Goal: Information Seeking & Learning: Learn about a topic

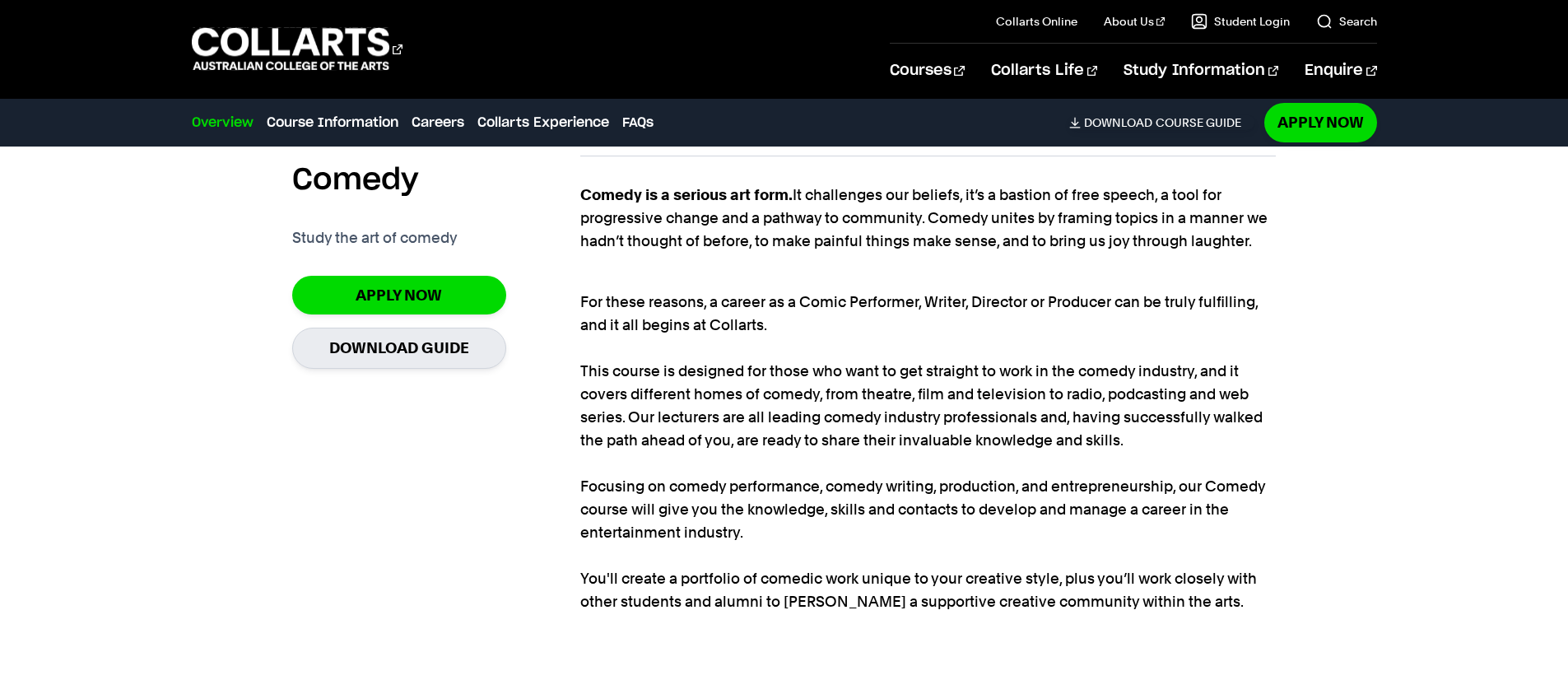
scroll to position [1438, 0]
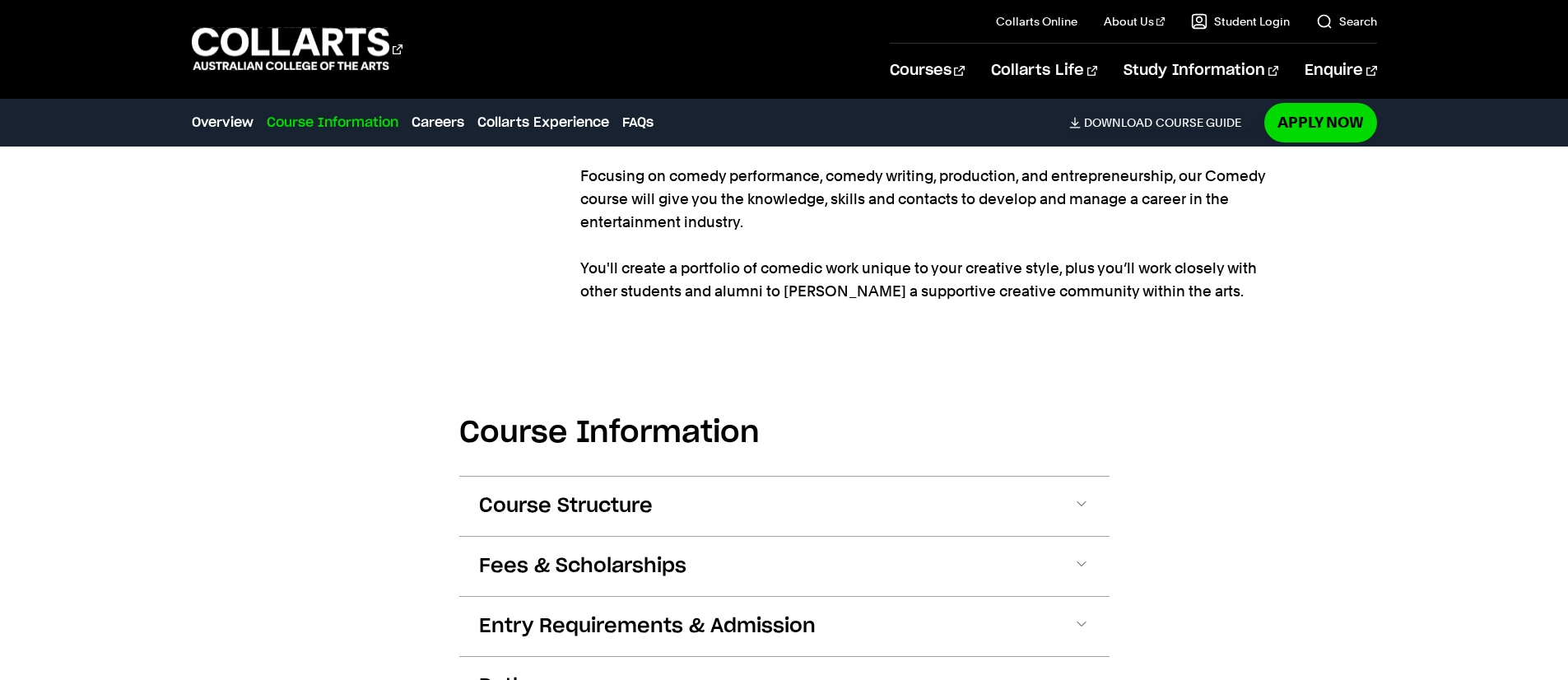
click at [706, 554] on button "Fees & Scholarships" at bounding box center [784, 566] width 650 height 59
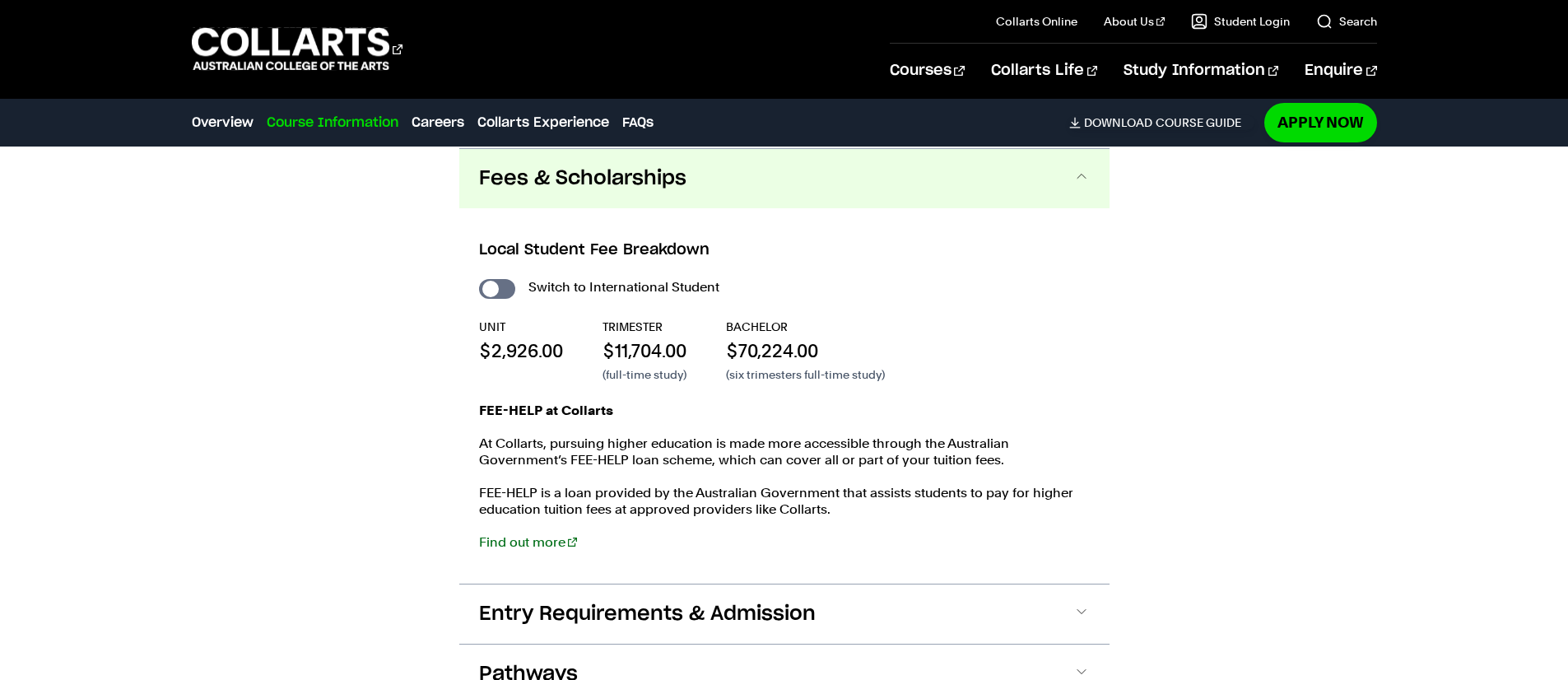
scroll to position [1826, 0]
click at [744, 611] on span "Entry Requirements & Admission" at bounding box center [647, 613] width 336 height 27
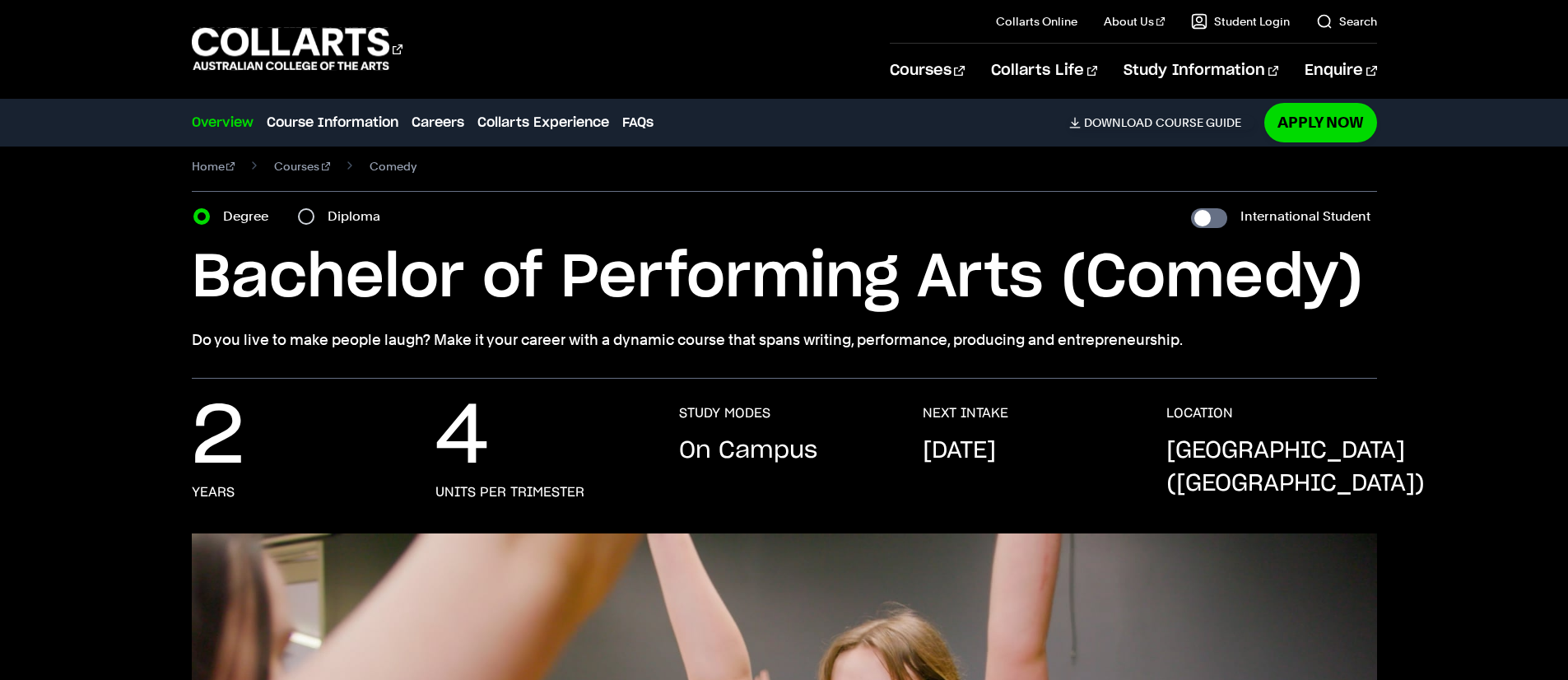
scroll to position [0, 0]
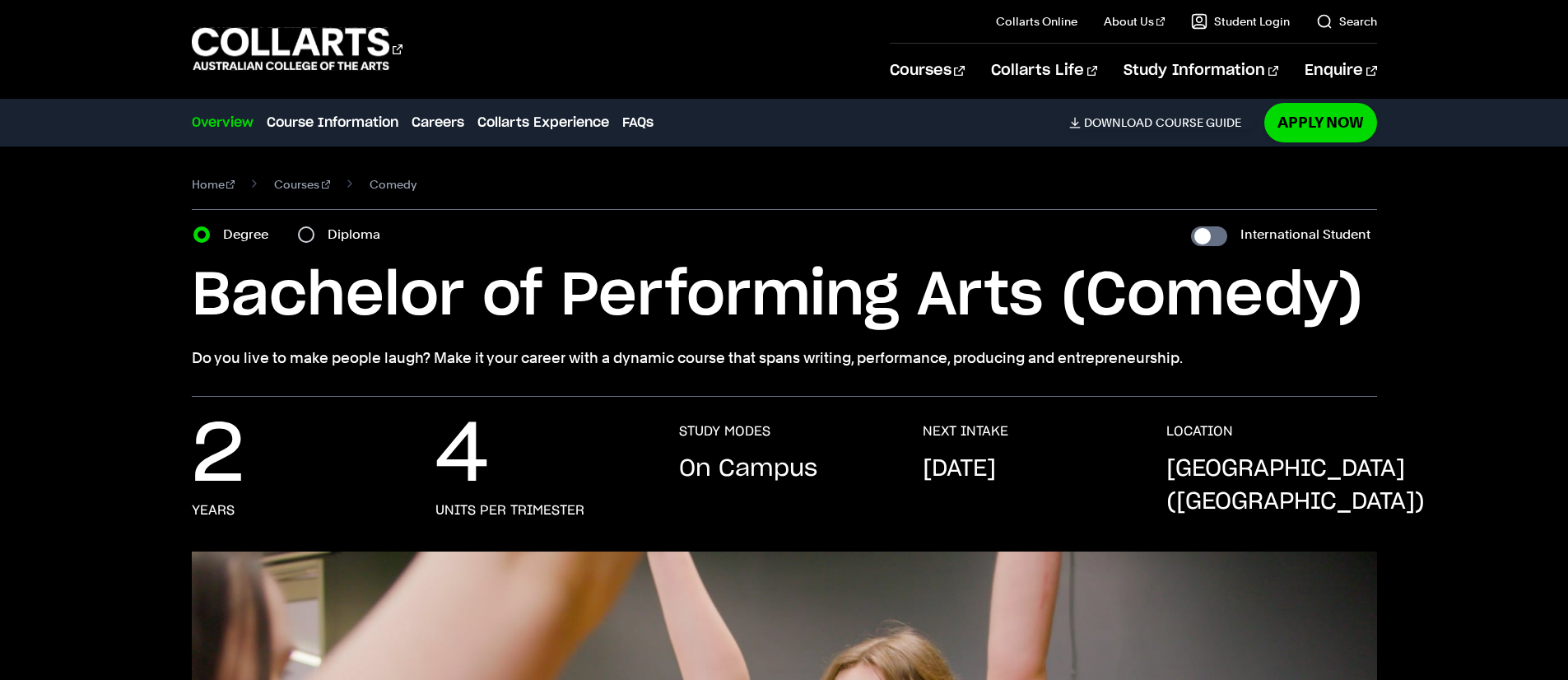
click at [305, 193] on link "Courses" at bounding box center [301, 184] width 56 height 23
click at [370, 179] on span "Comedy" at bounding box center [393, 184] width 47 height 23
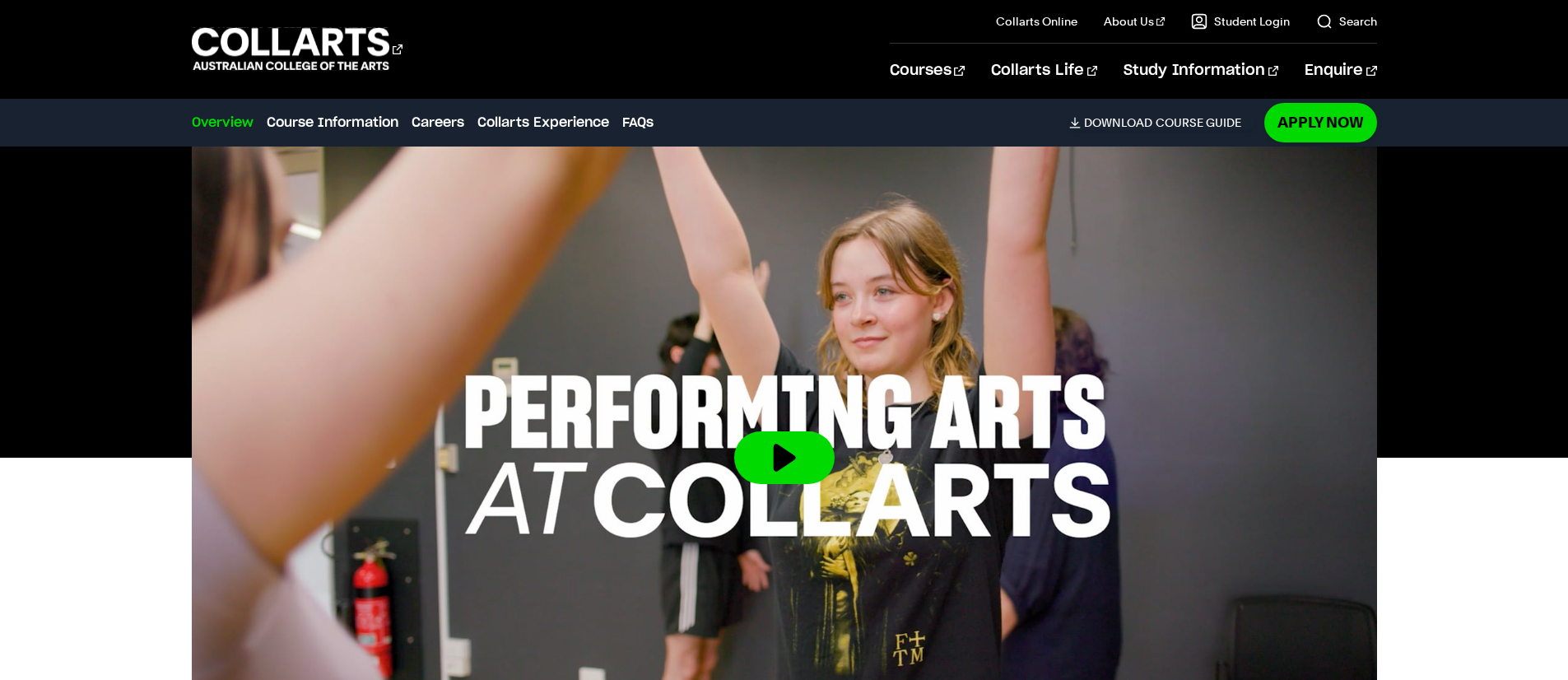
scroll to position [418, 0]
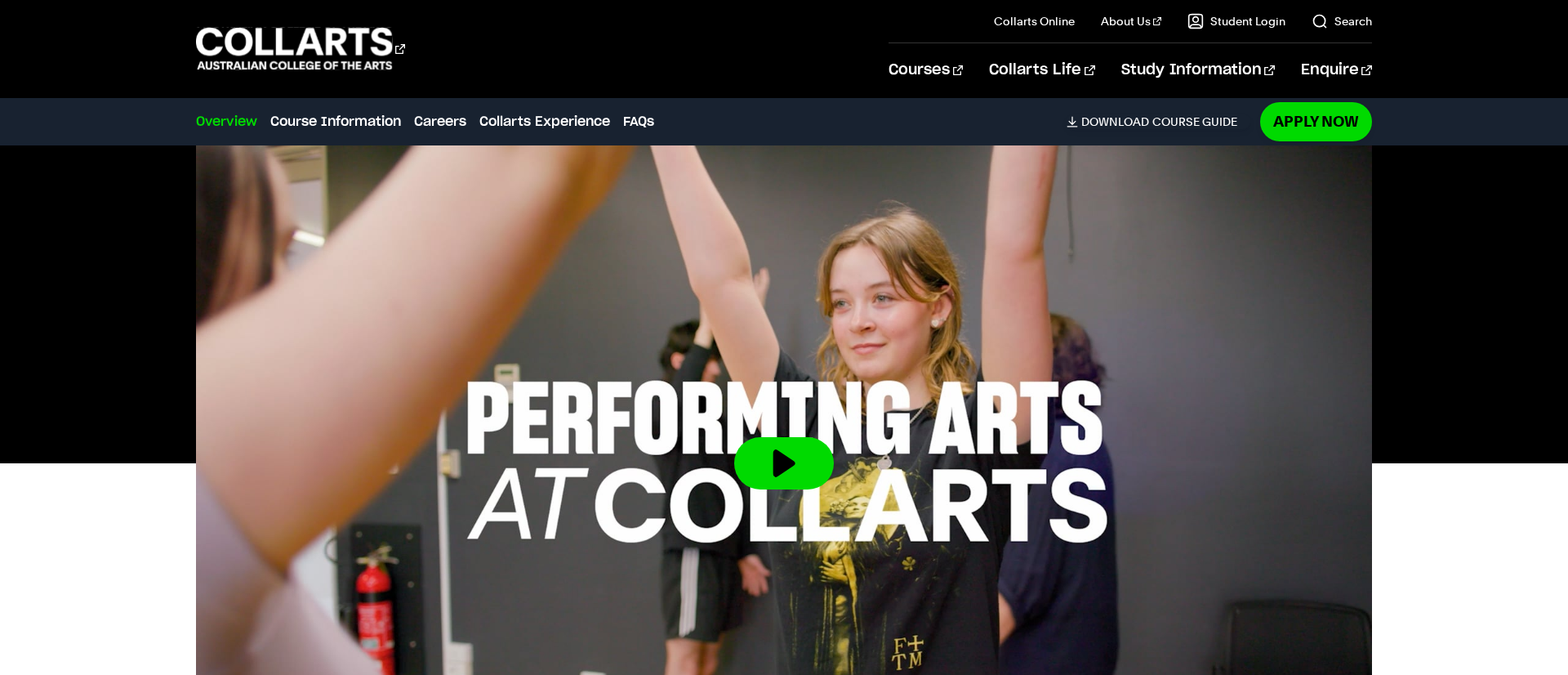
click at [1413, 509] on div at bounding box center [784, 463] width 1442 height 662
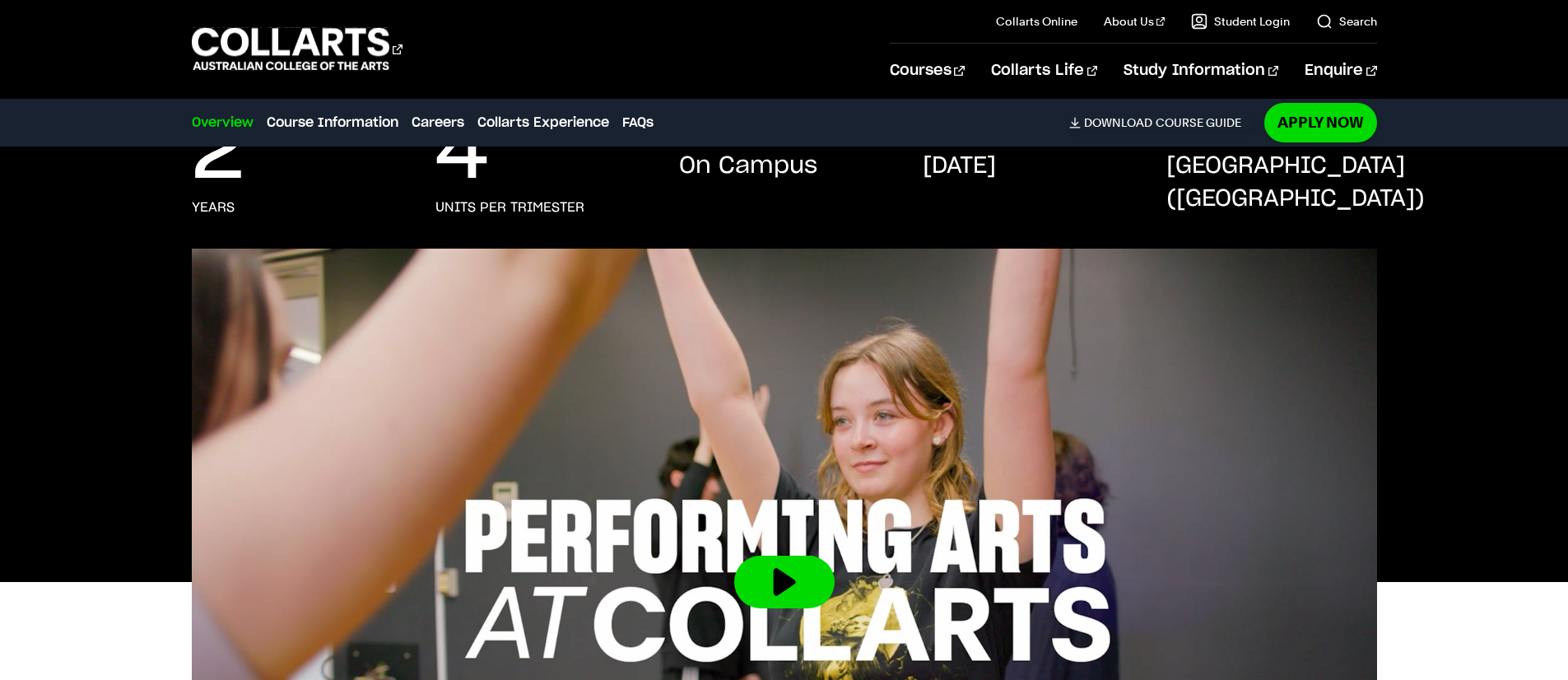
scroll to position [0, 0]
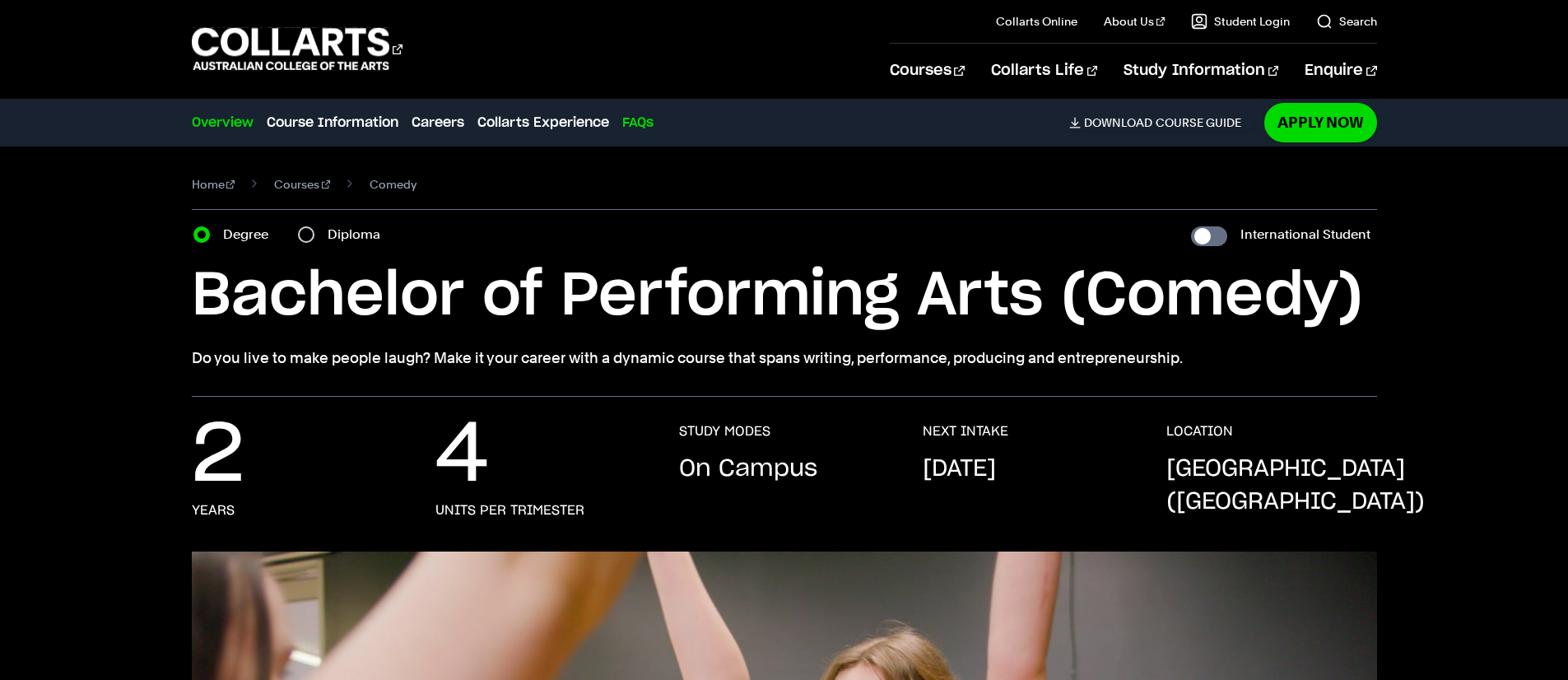
click at [643, 118] on link "FAQs" at bounding box center [637, 123] width 31 height 20
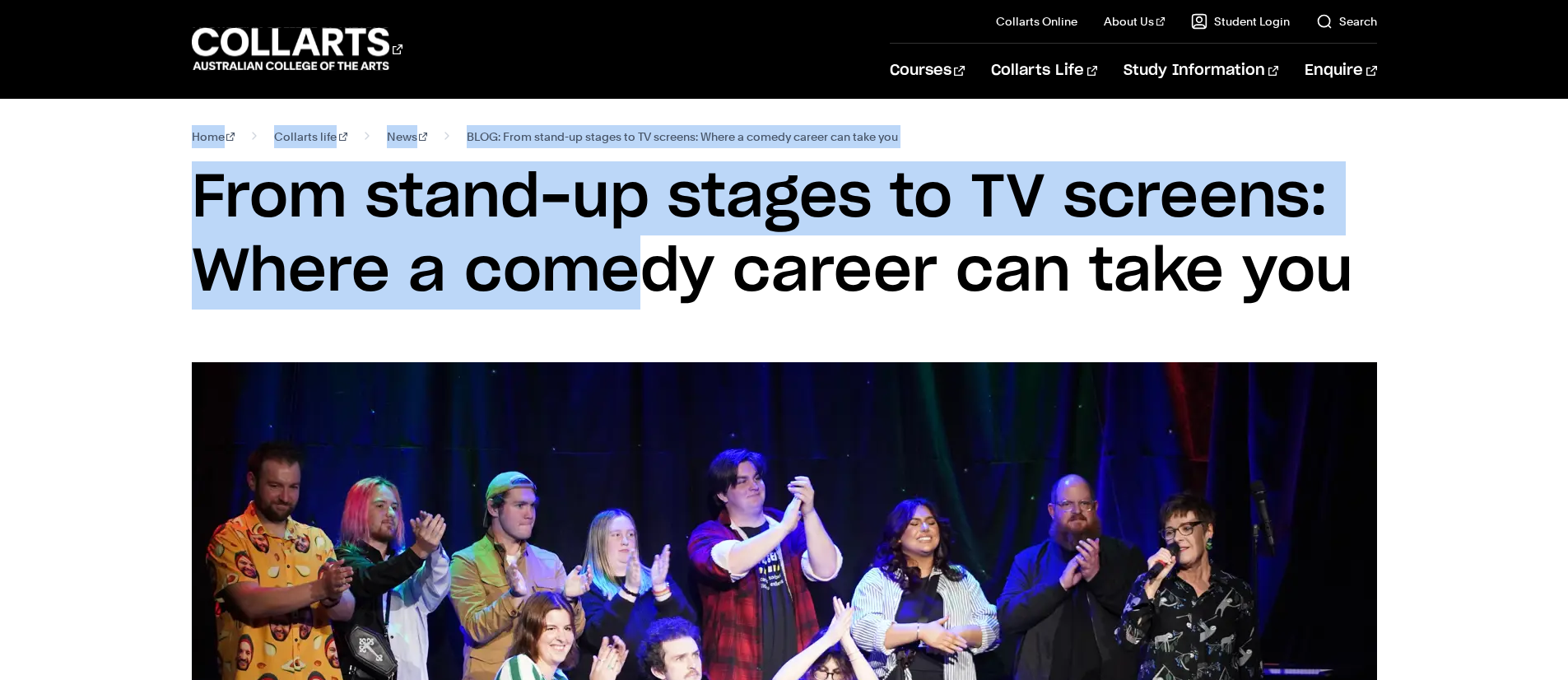
drag, startPoint x: 0, startPoint y: 0, endPoint x: 1573, endPoint y: 186, distance: 1584.0
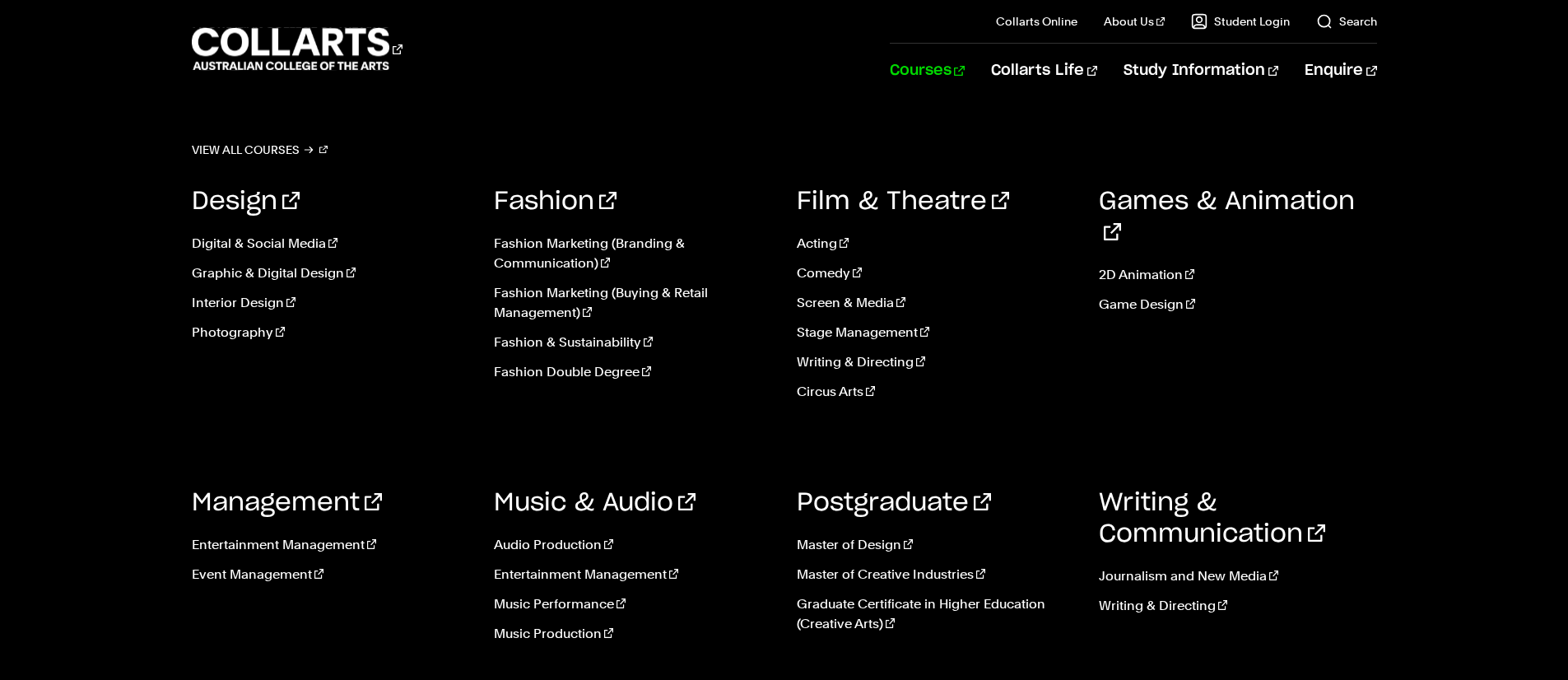
drag, startPoint x: 1573, startPoint y: 186, endPoint x: 1007, endPoint y: 68, distance: 578.2
click at [965, 68] on link "Courses" at bounding box center [927, 70] width 75 height 54
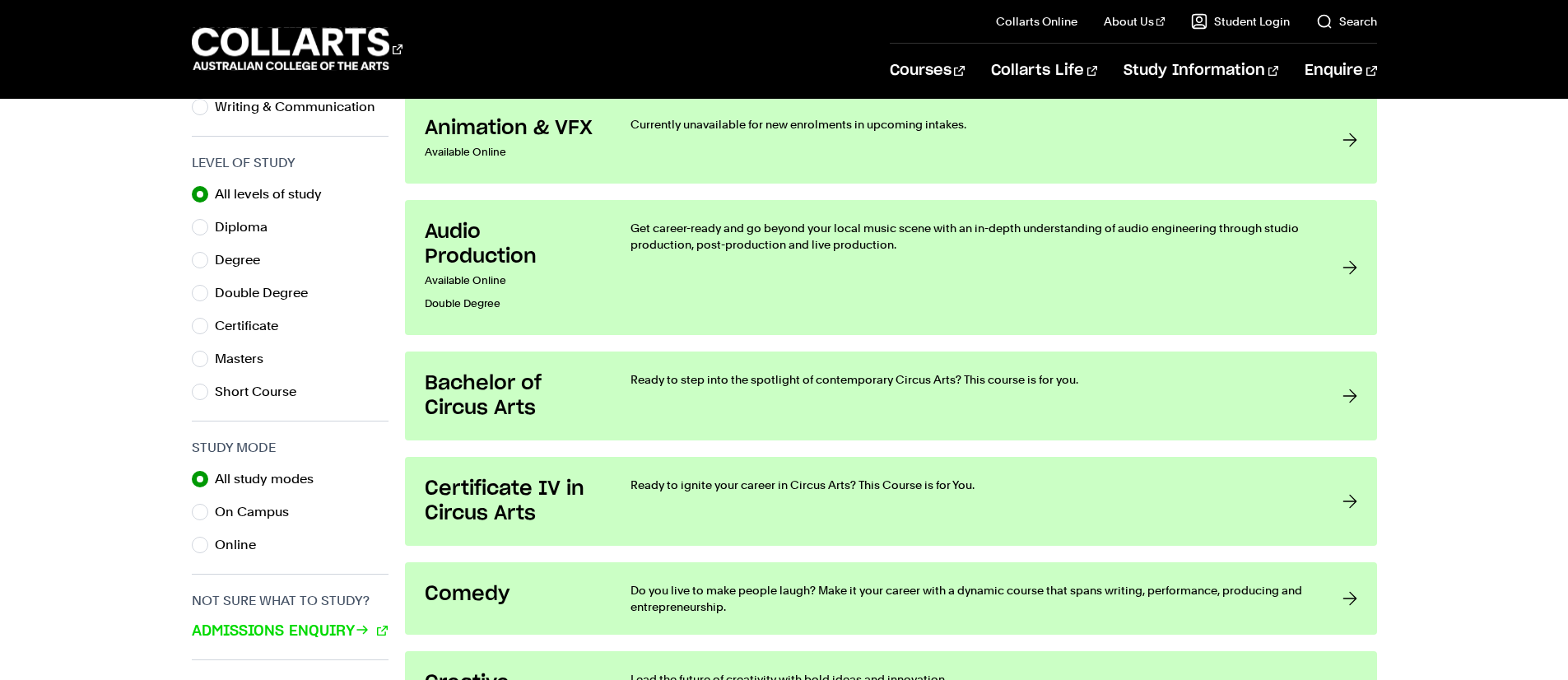
scroll to position [971, 0]
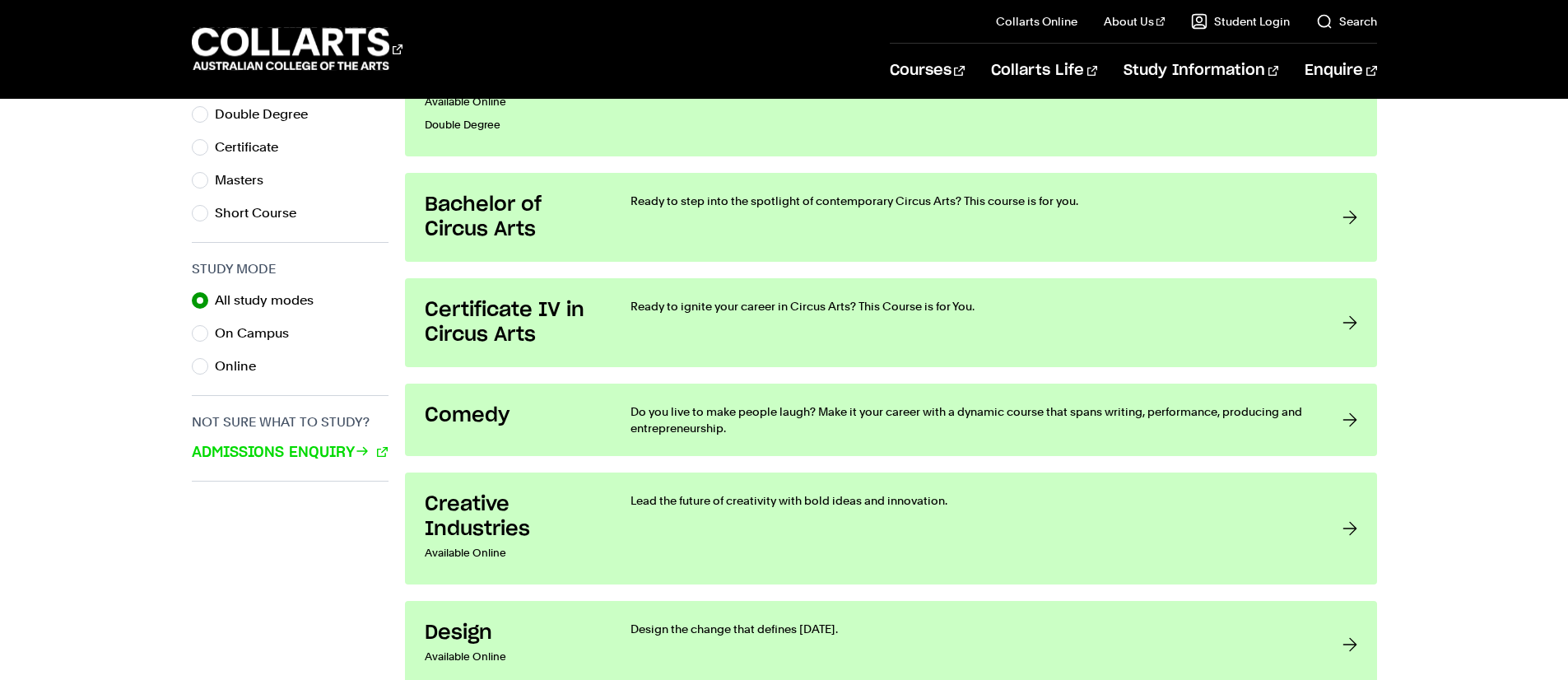
click at [1353, 421] on div at bounding box center [1349, 419] width 15 height 33
click at [1357, 418] on div at bounding box center [1349, 419] width 15 height 33
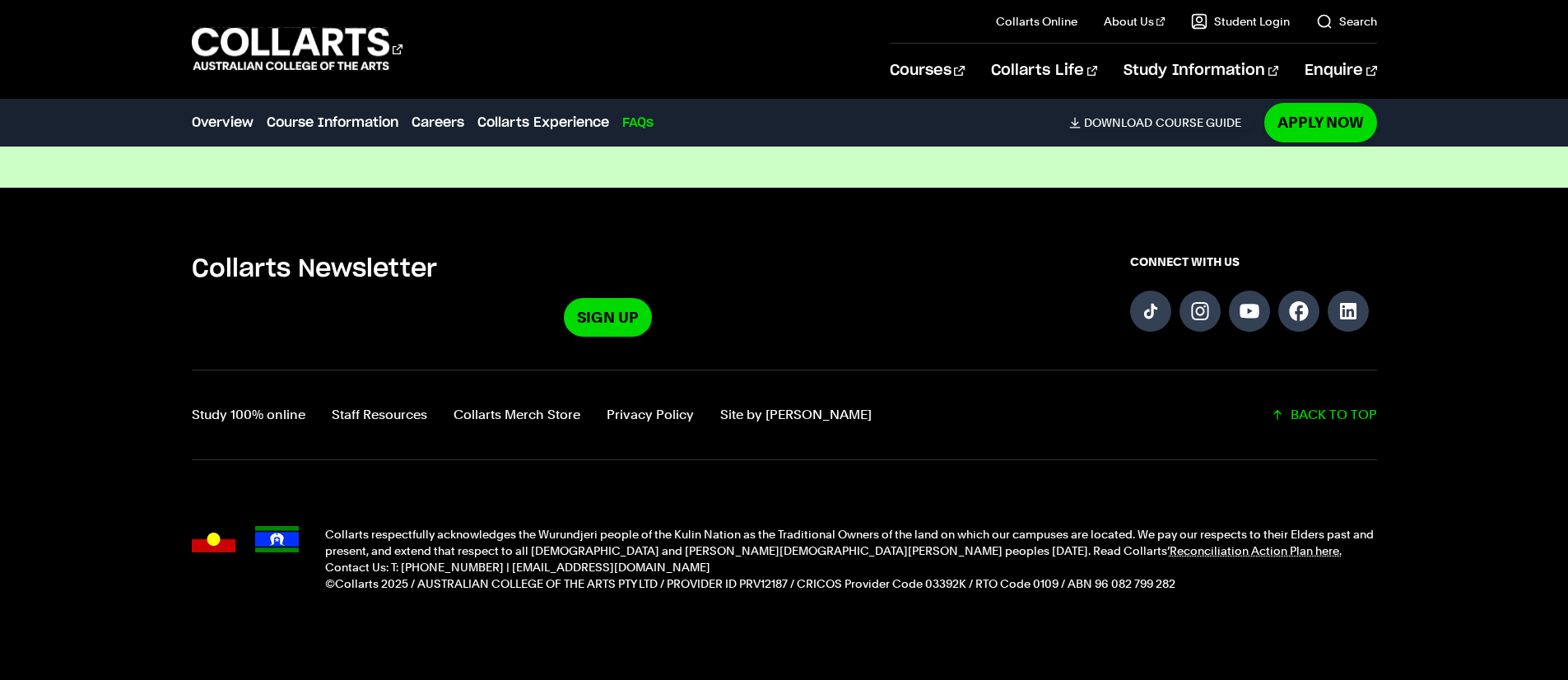
scroll to position [5689, 0]
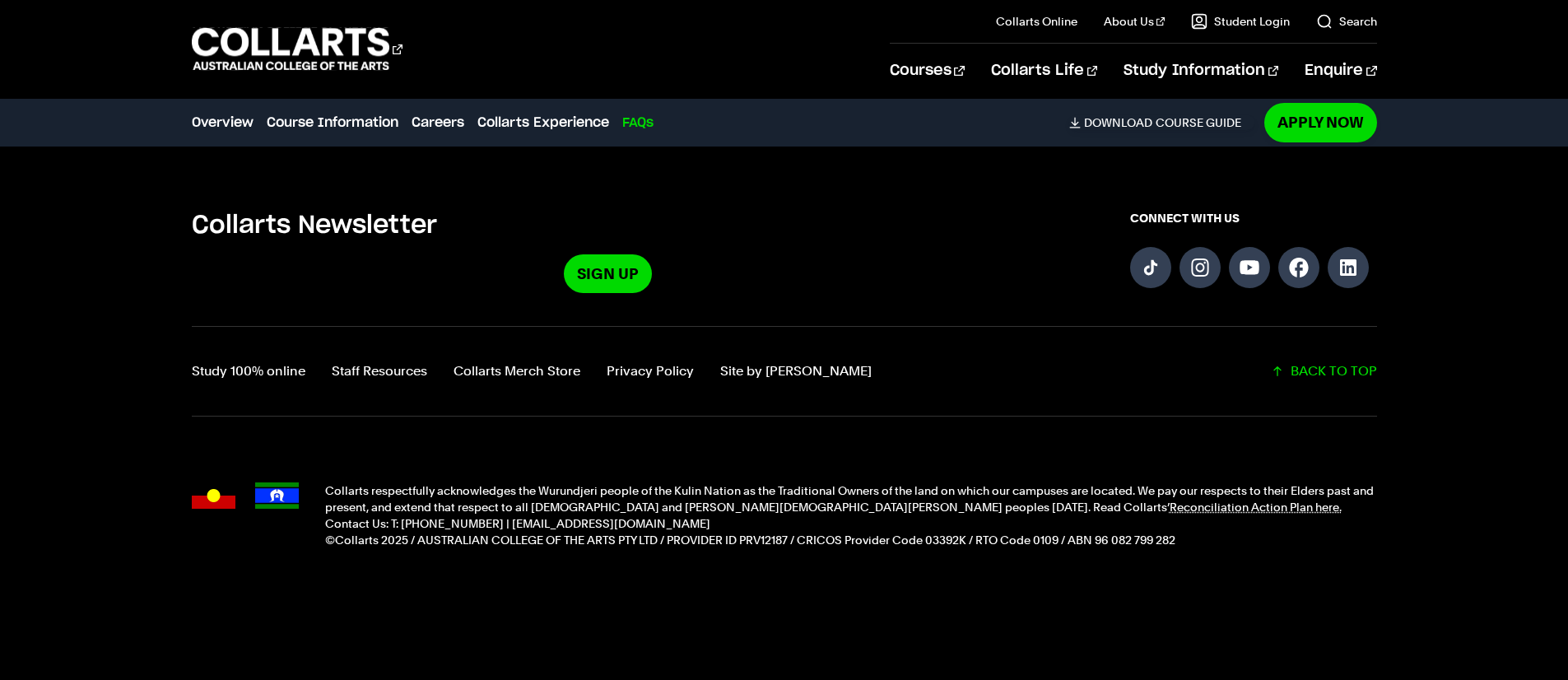
click at [292, 380] on link "Study 100% online" at bounding box center [249, 371] width 113 height 23
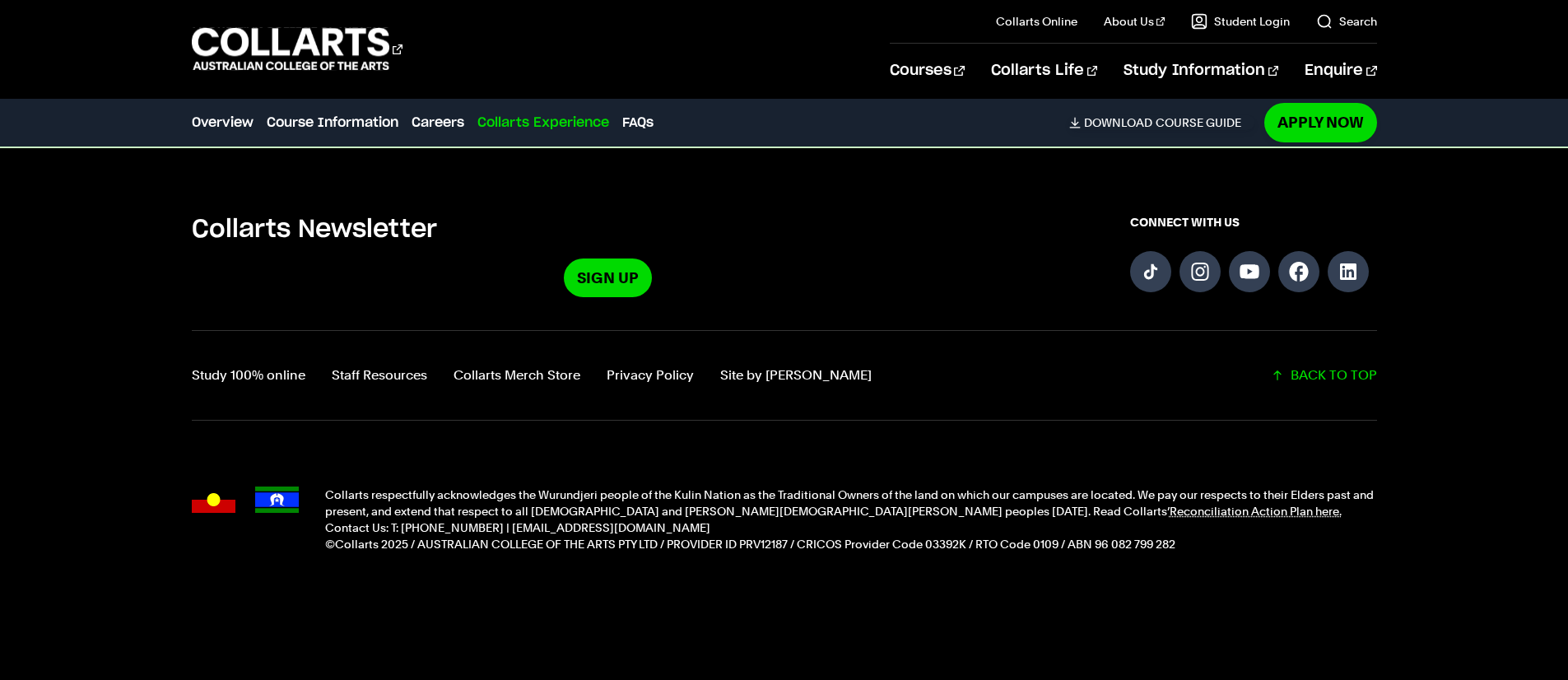
scroll to position [0, 0]
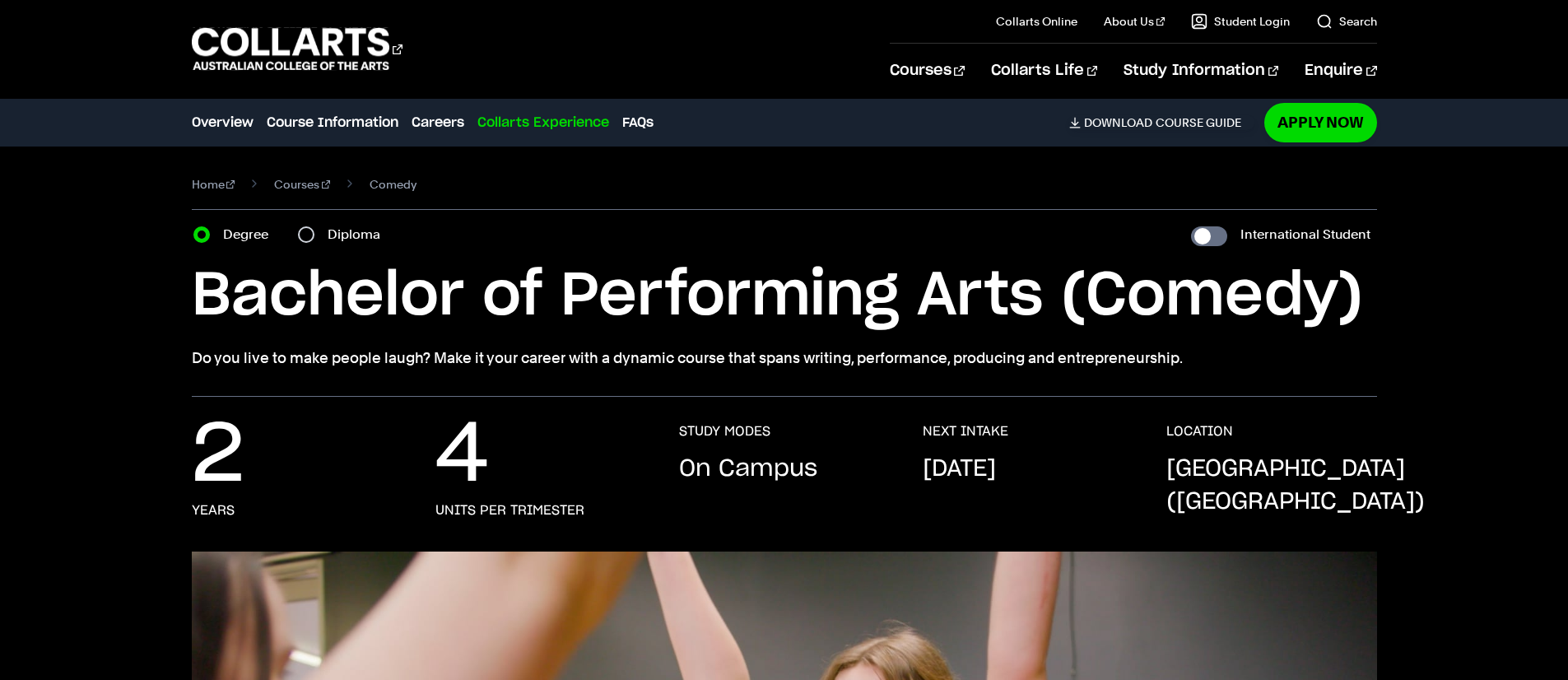
click at [300, 186] on link "Courses" at bounding box center [301, 184] width 56 height 23
click at [370, 184] on span "Comedy" at bounding box center [393, 184] width 47 height 23
click at [378, 184] on span "Comedy" at bounding box center [393, 184] width 47 height 23
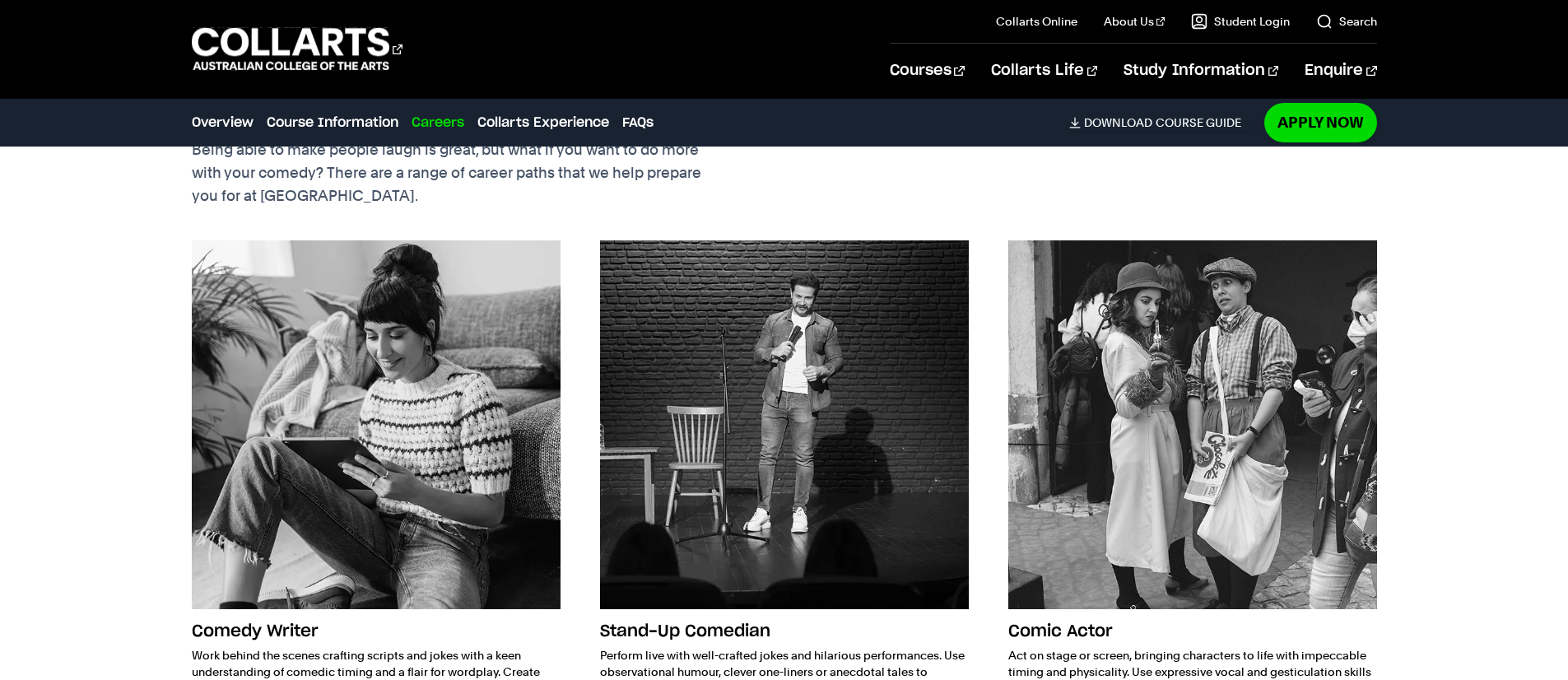
scroll to position [2845, 0]
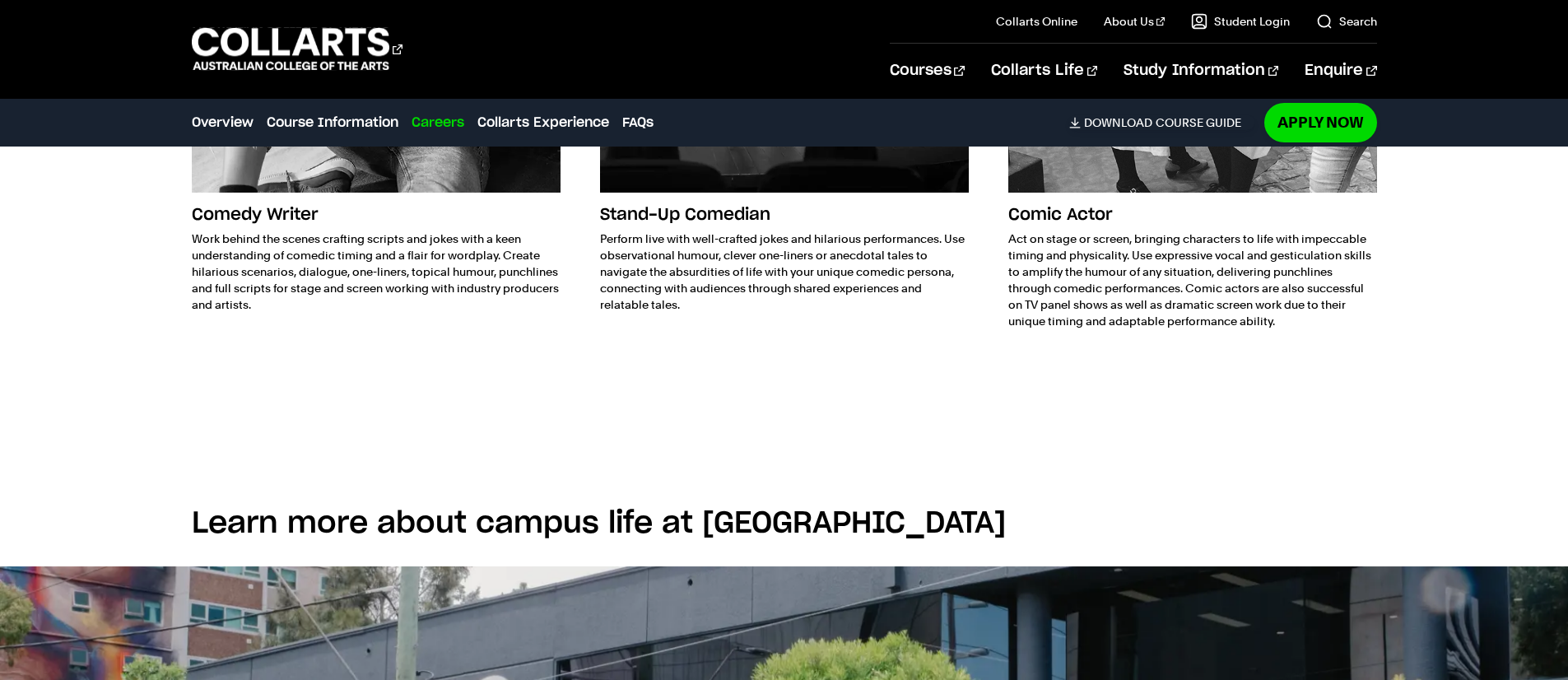
click at [748, 176] on img at bounding box center [784, 8] width 369 height 369
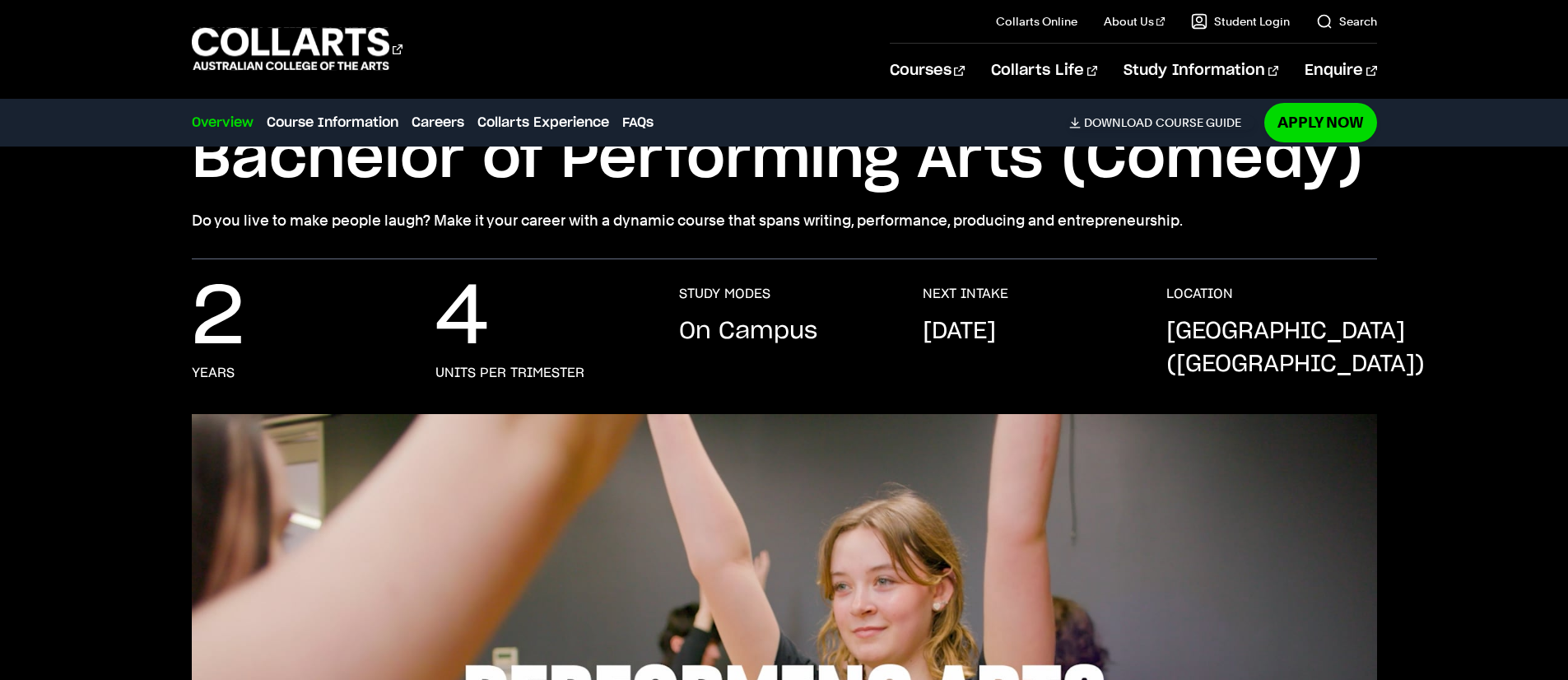
scroll to position [0, 0]
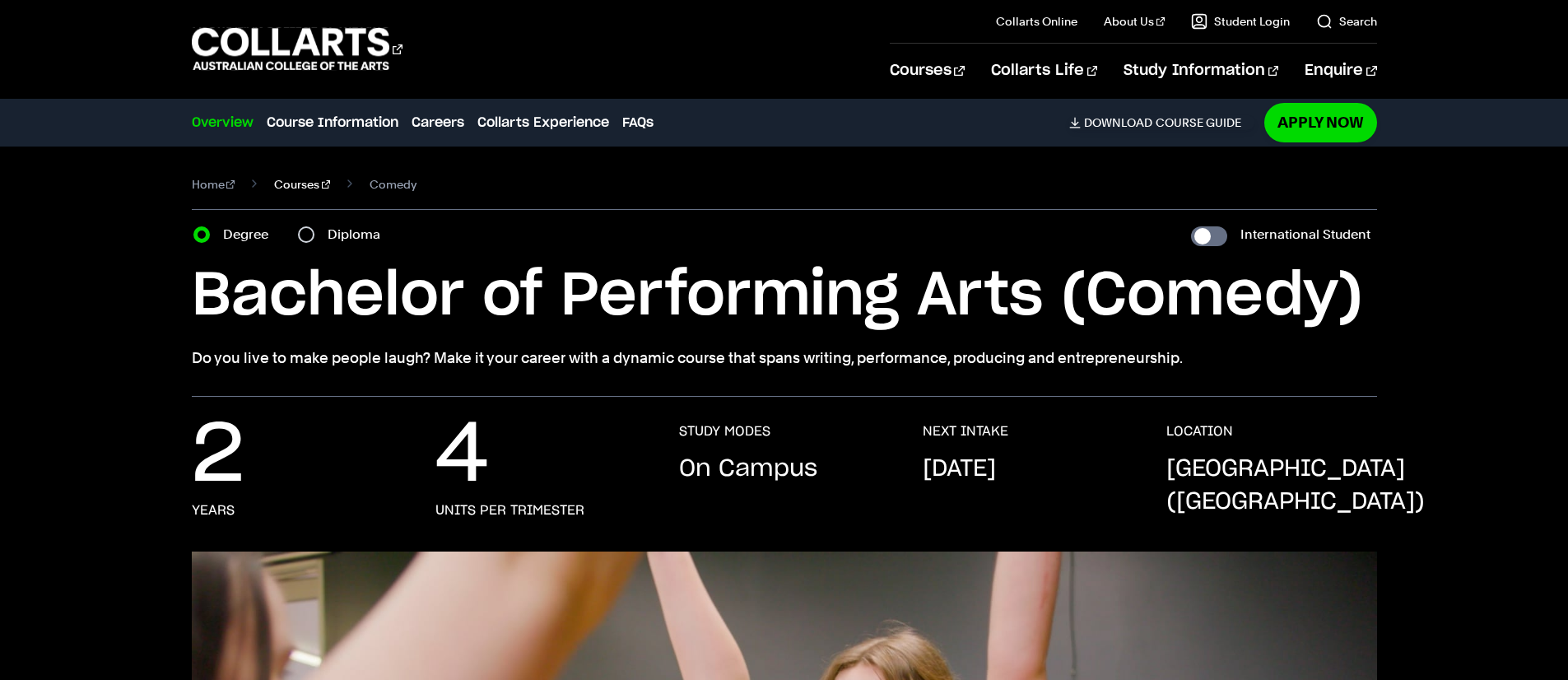
click at [554, 128] on link "Collarts Experience" at bounding box center [543, 123] width 132 height 20
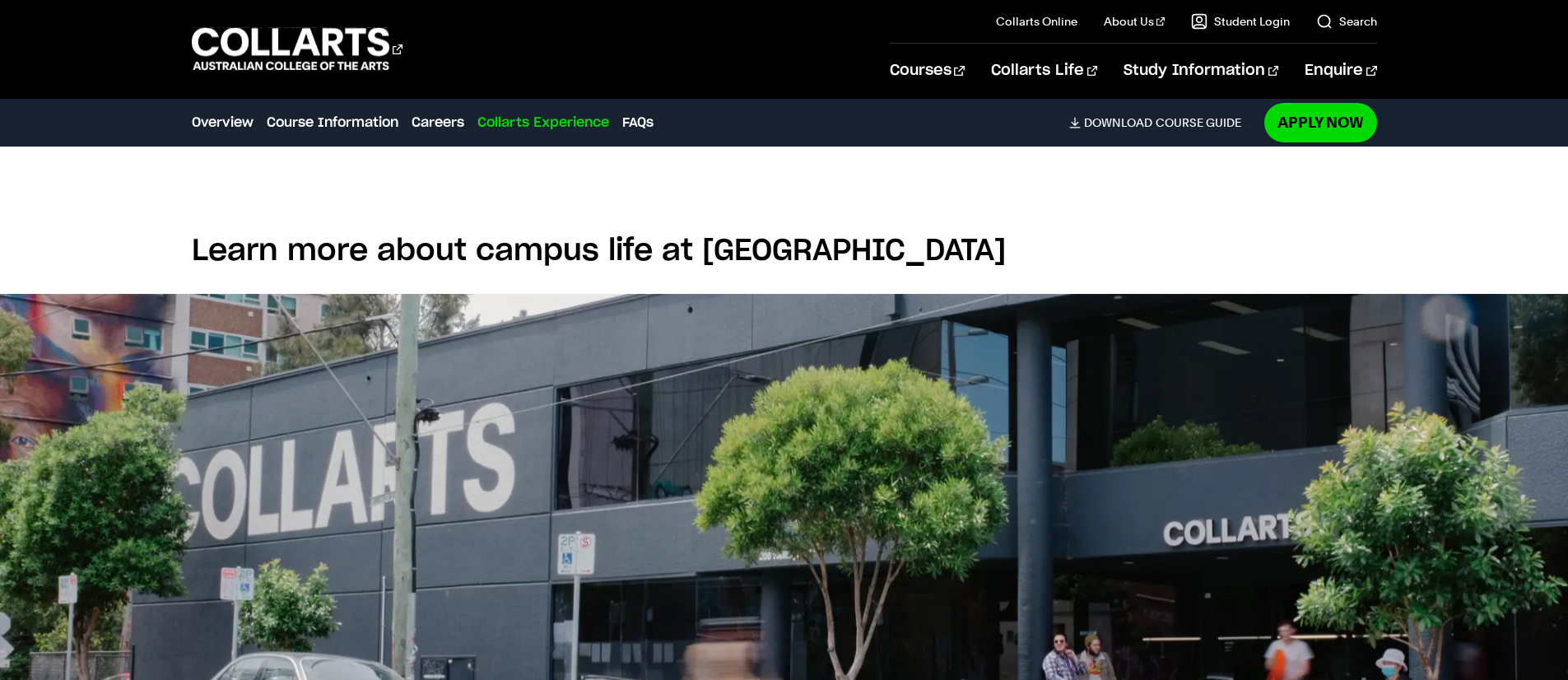
scroll to position [3126, 0]
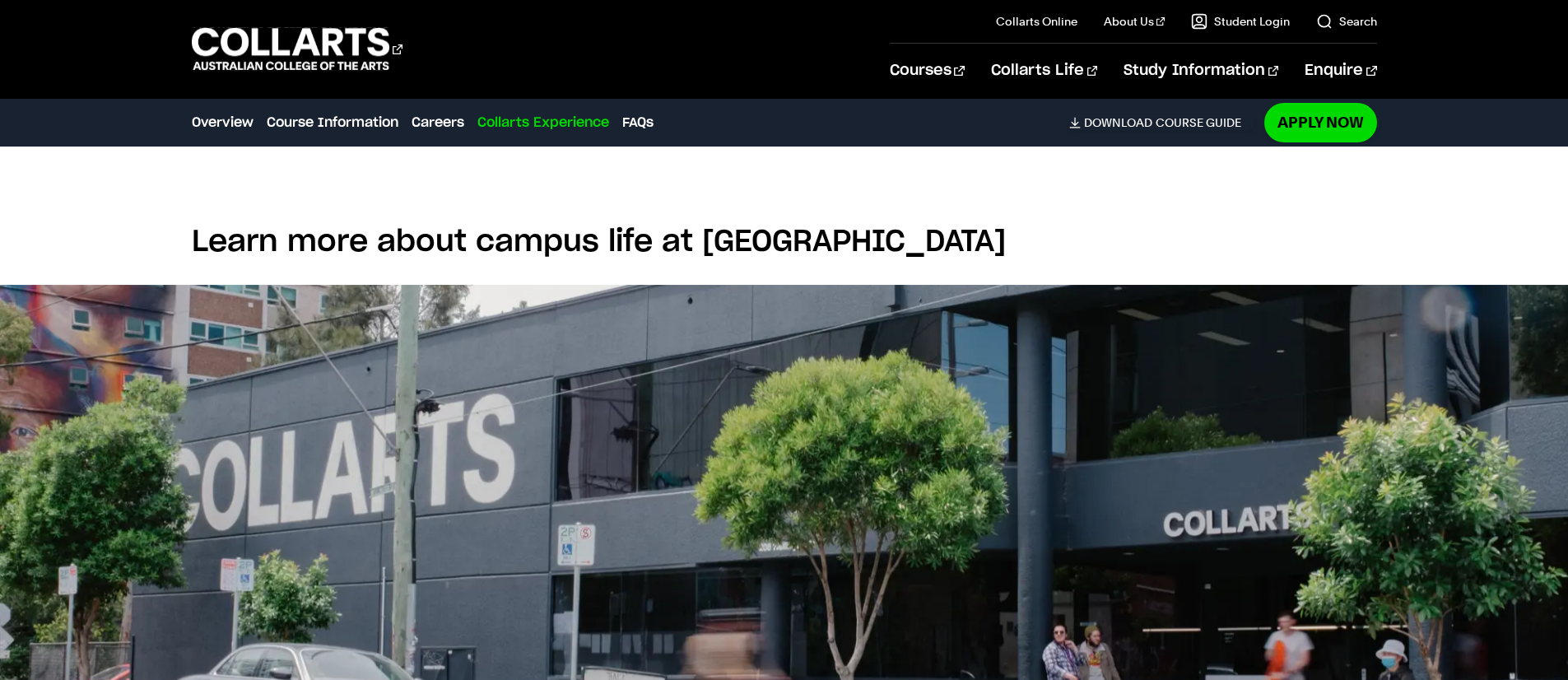
click at [626, 120] on link "FAQs" at bounding box center [637, 123] width 31 height 20
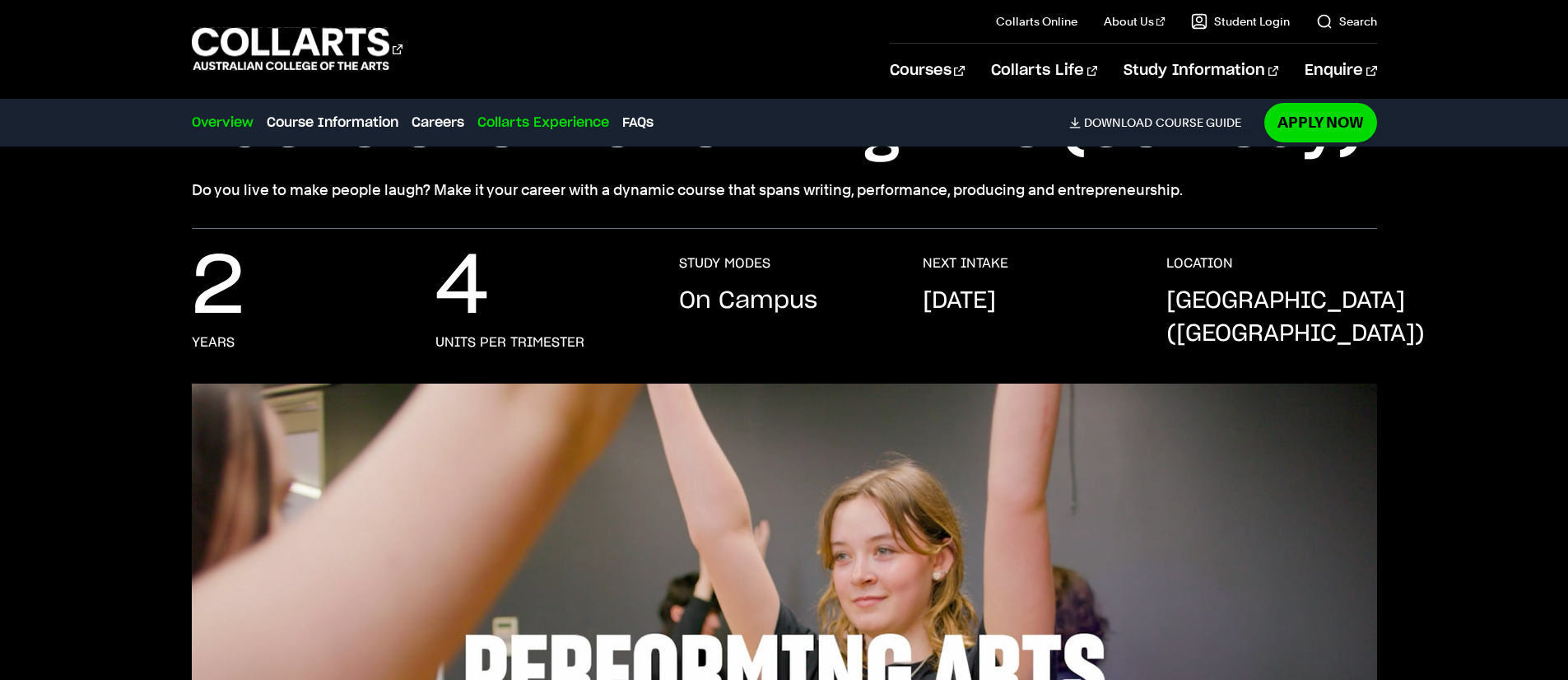
scroll to position [106, 0]
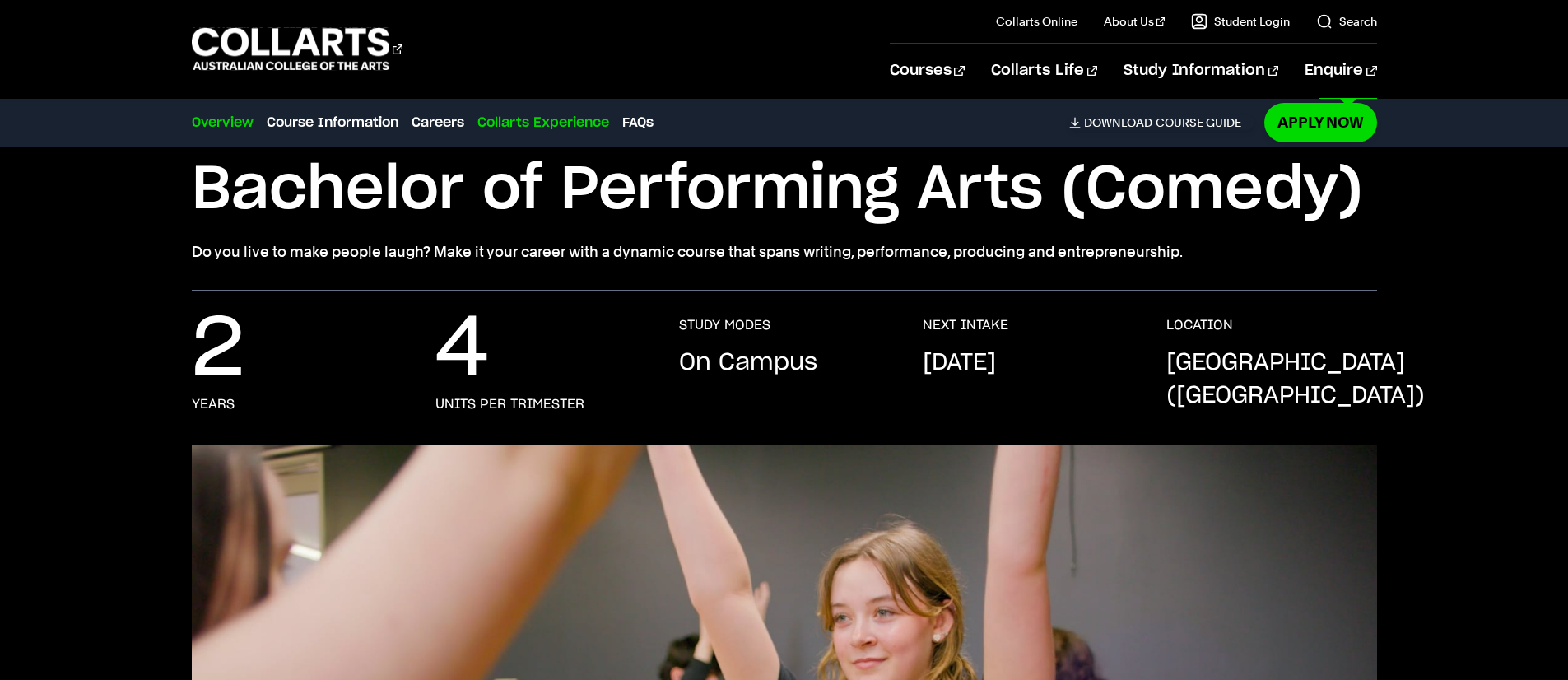
click at [350, 133] on li "Course Information" at bounding box center [332, 123] width 132 height 23
click at [356, 123] on link "Course Information" at bounding box center [332, 123] width 132 height 20
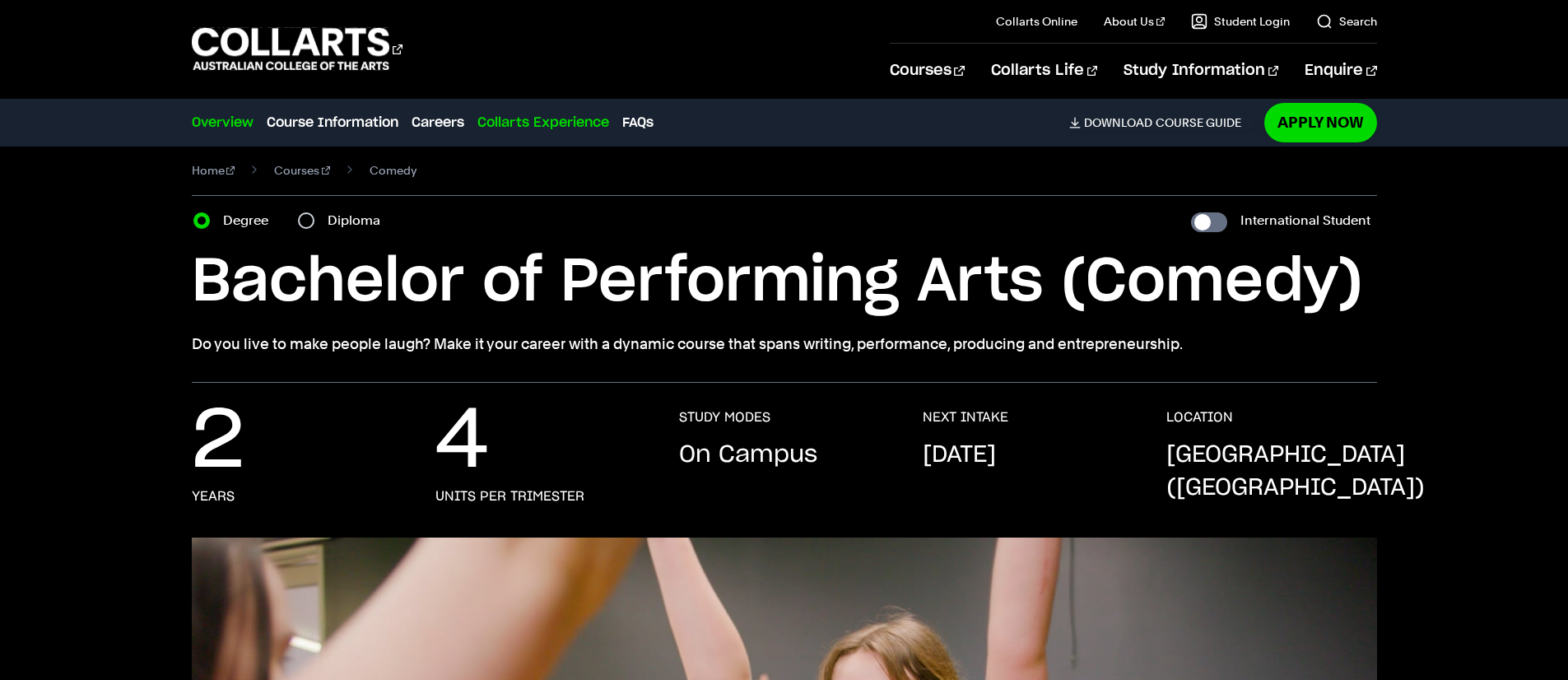
scroll to position [0, 0]
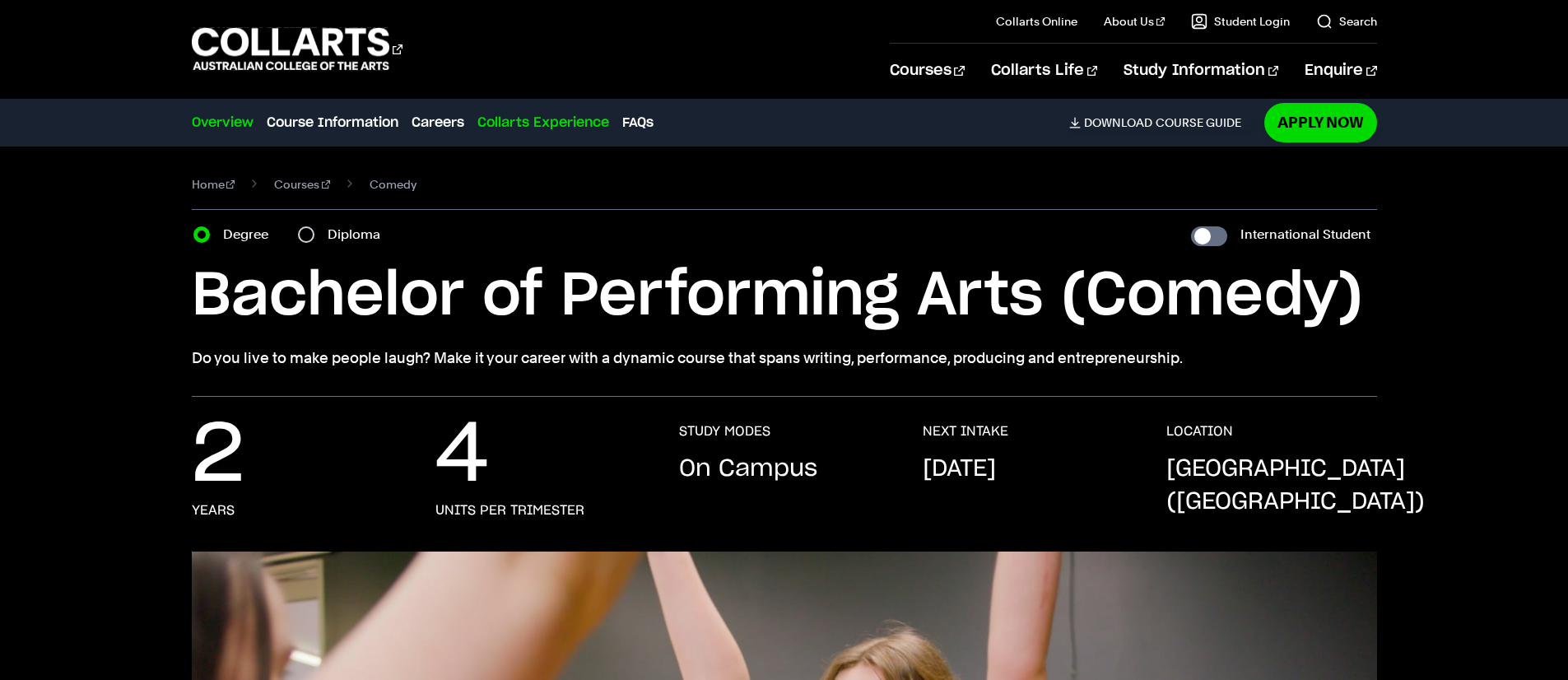
click at [653, 121] on link "FAQs" at bounding box center [637, 123] width 31 height 20
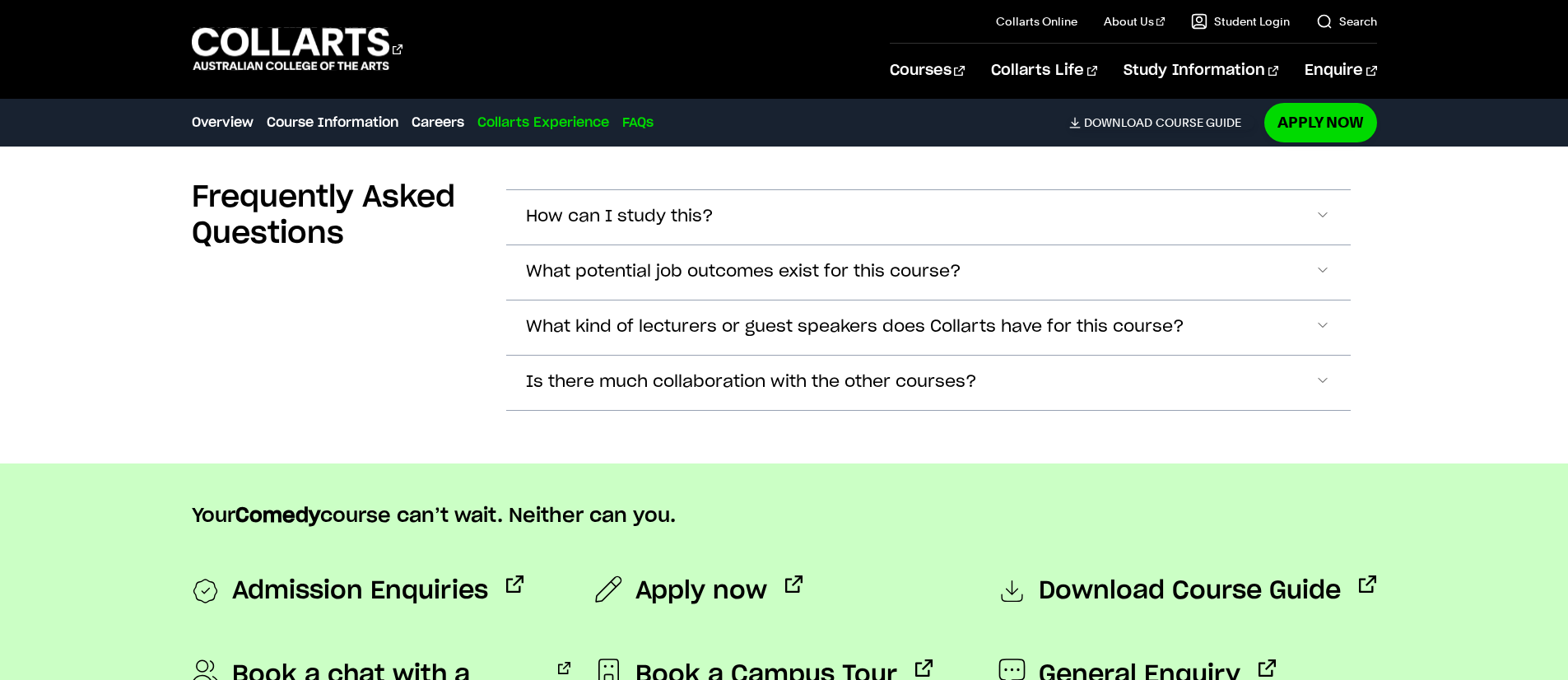
click at [650, 219] on span "How can I study this?" at bounding box center [619, 216] width 188 height 19
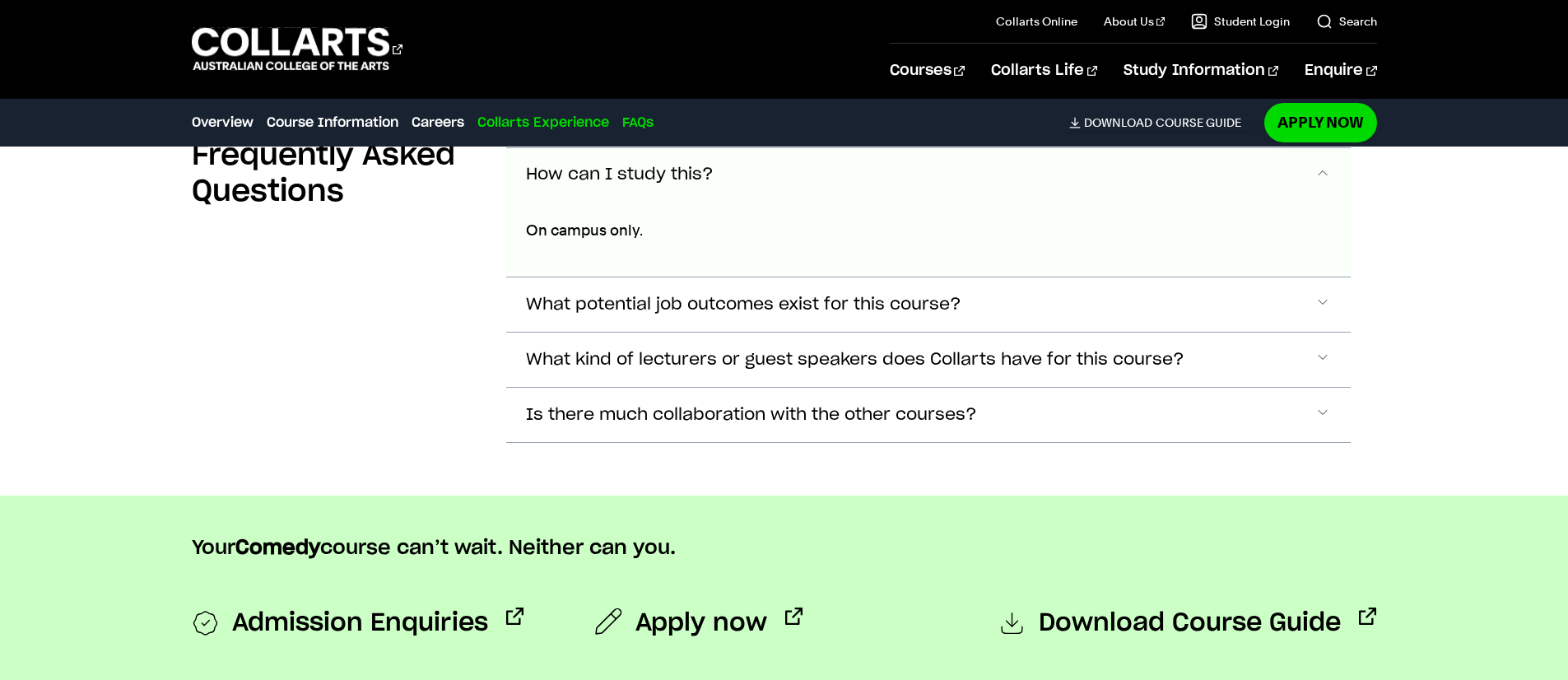
click at [645, 299] on span "What potential job outcomes exist for this course?" at bounding box center [744, 305] width 436 height 19
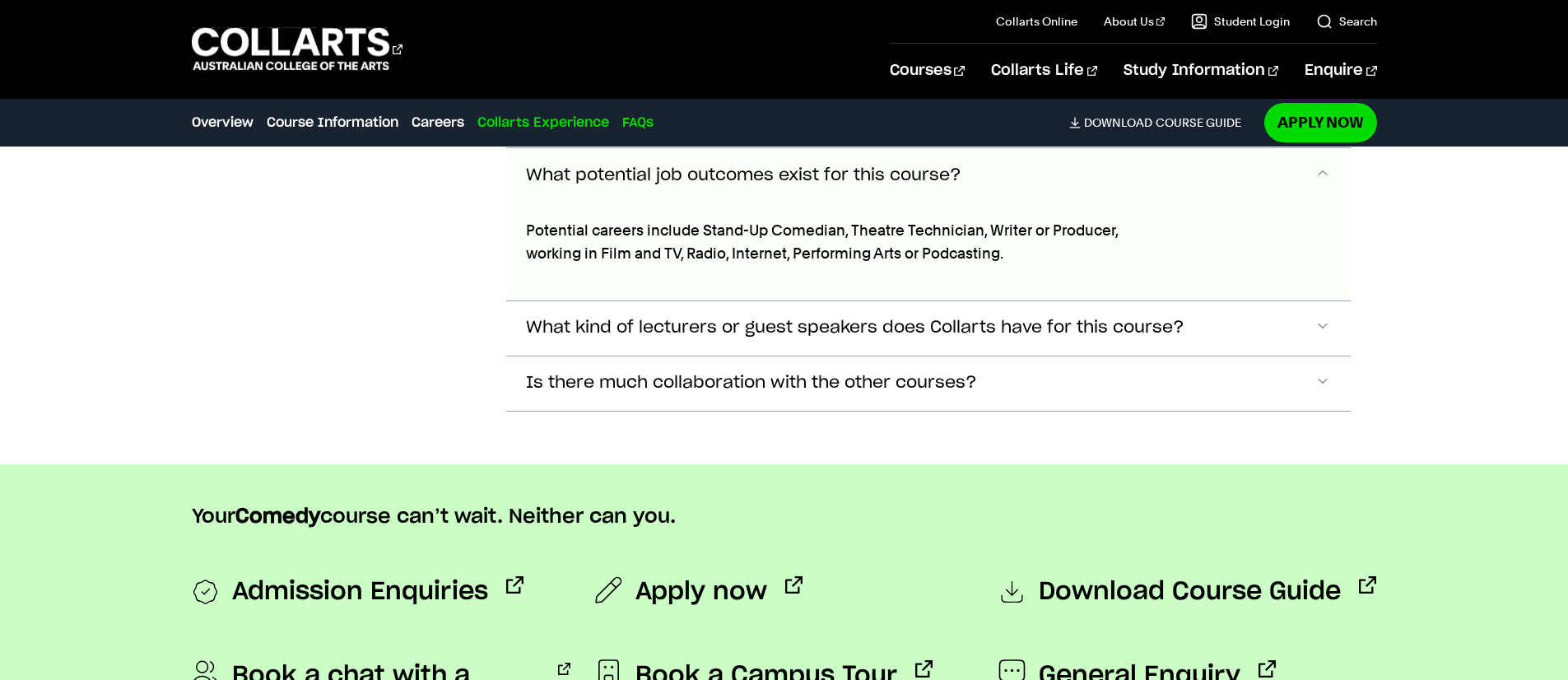
click at [653, 327] on span "What kind of lecturers or guest speakers does Collarts have for this course?" at bounding box center [855, 328] width 658 height 19
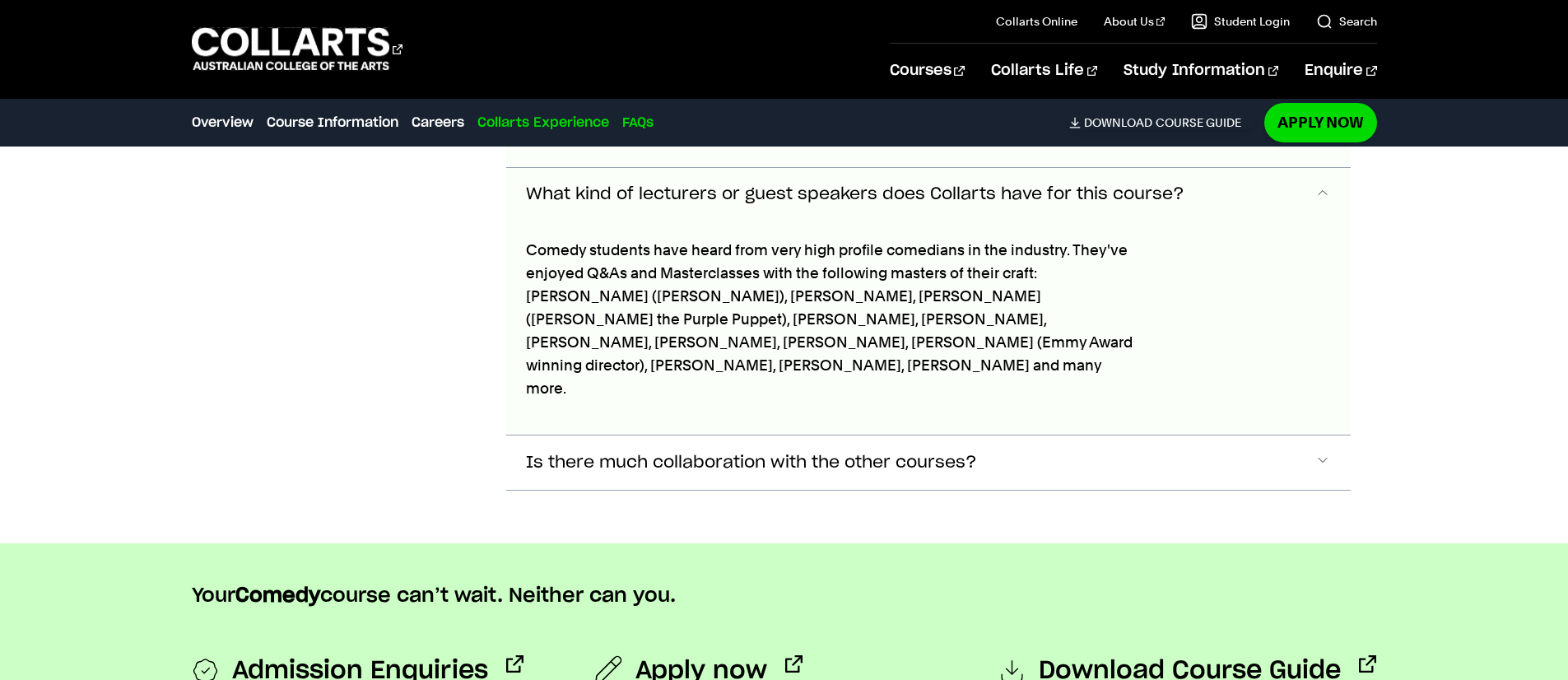
scroll to position [5383, 0]
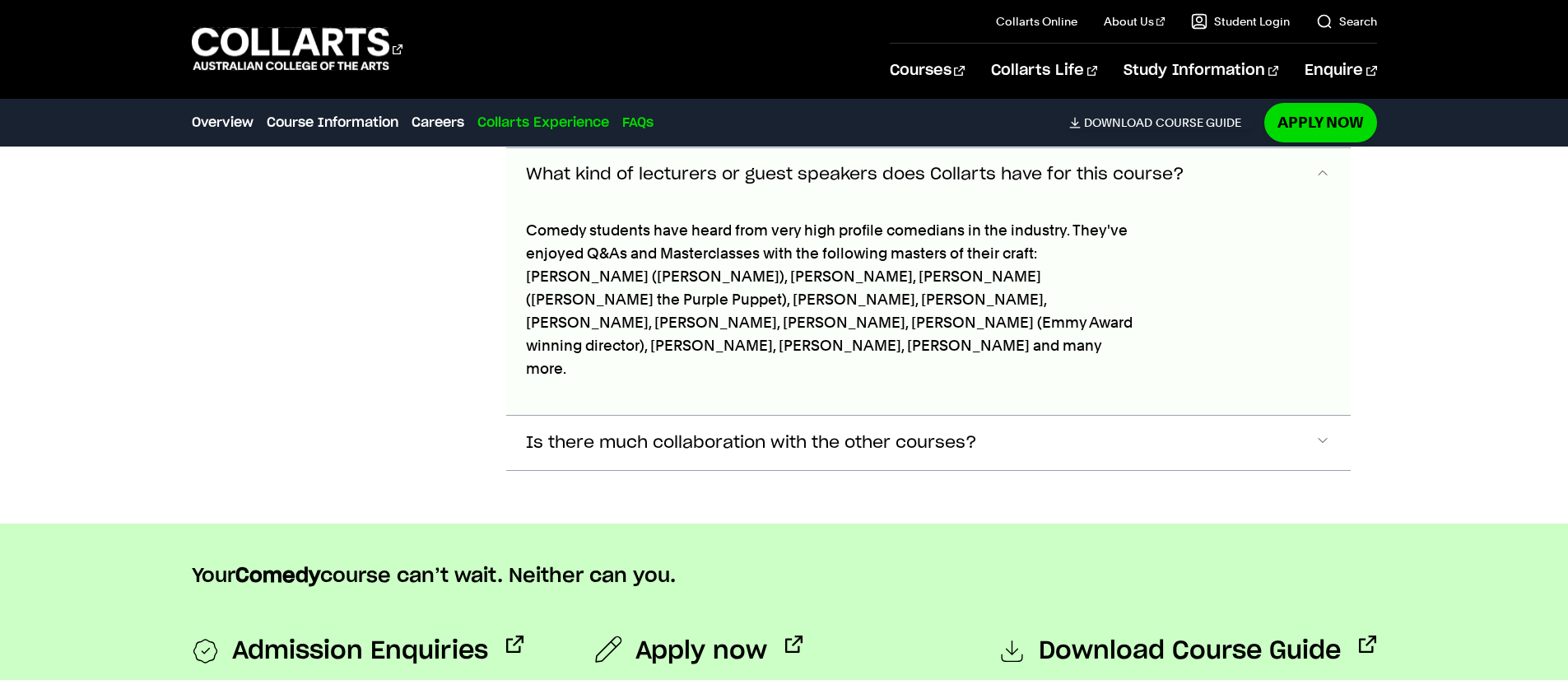
click at [701, 416] on button "Is there much collaboration with the other courses?" at bounding box center [928, 442] width 845 height 54
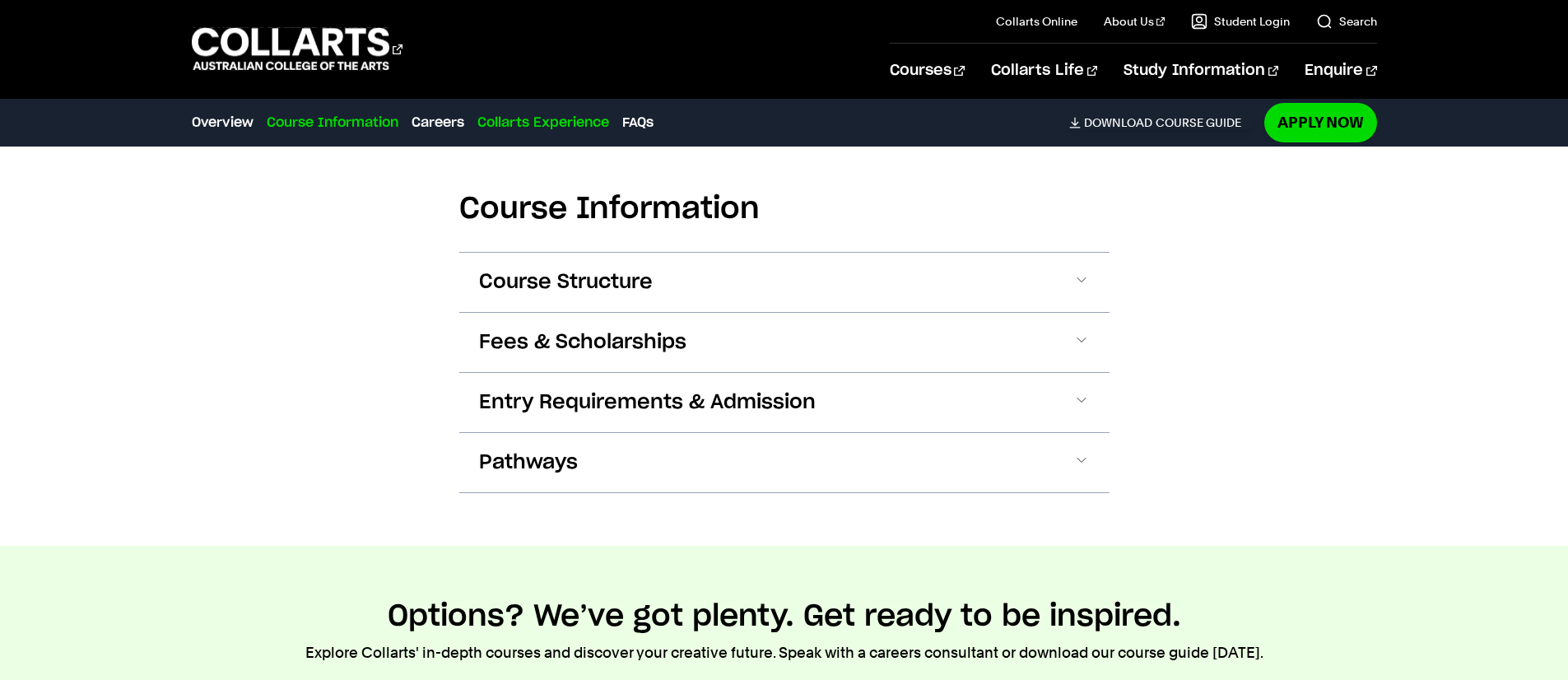
scroll to position [953, 0]
